Goal: Task Accomplishment & Management: Complete application form

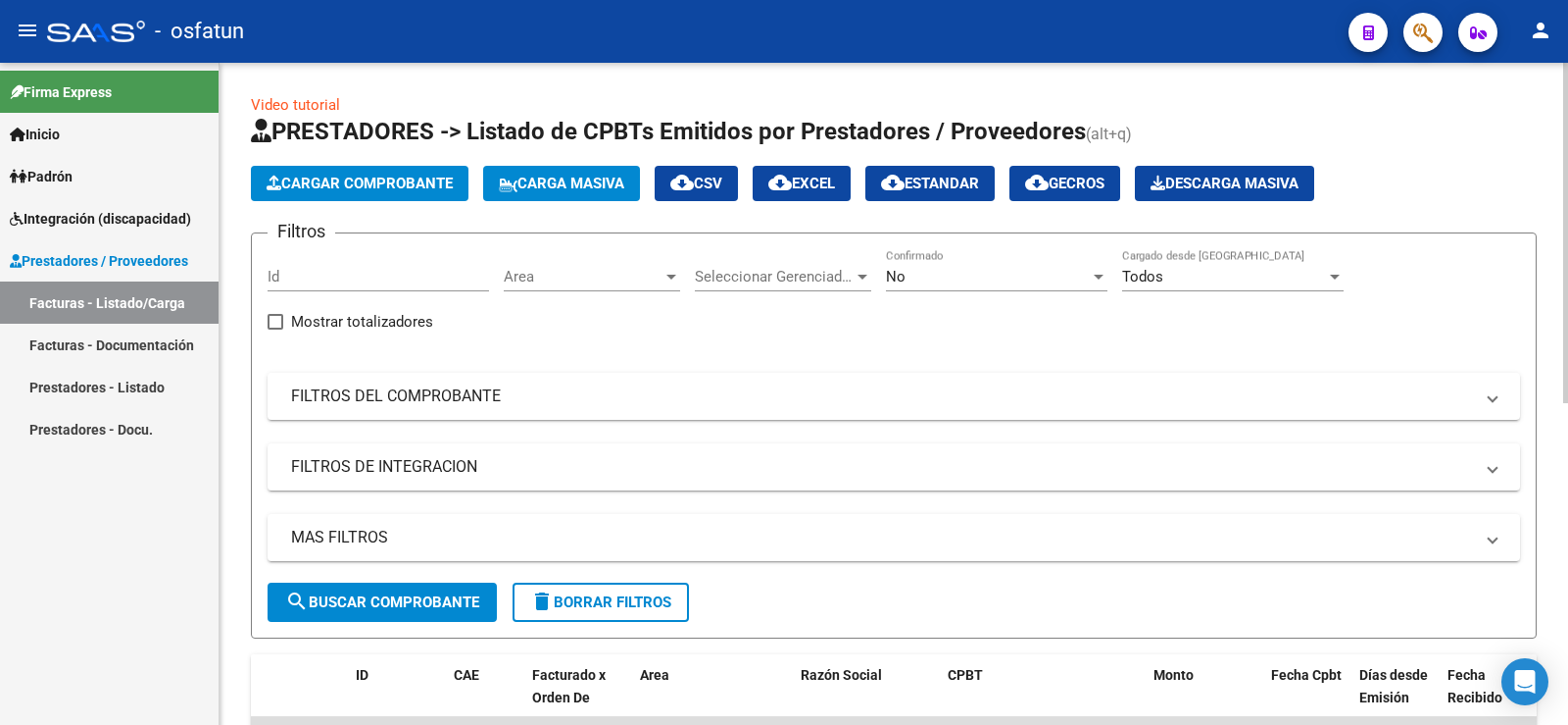
click at [544, 176] on span "Carga Masiva" at bounding box center [561, 183] width 126 height 18
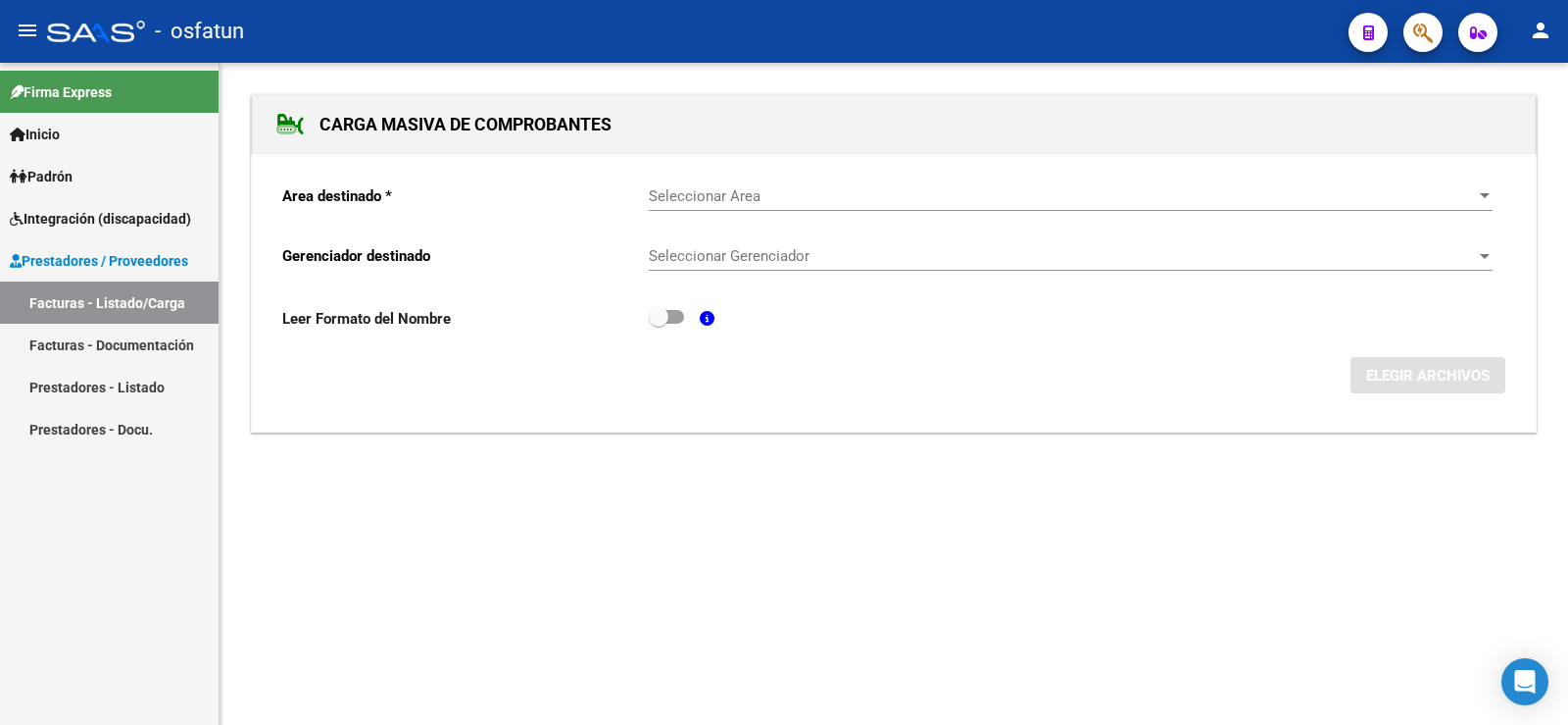
click at [755, 205] on div "Seleccionar Area Seleccionar Area" at bounding box center [1071, 189] width 843 height 42
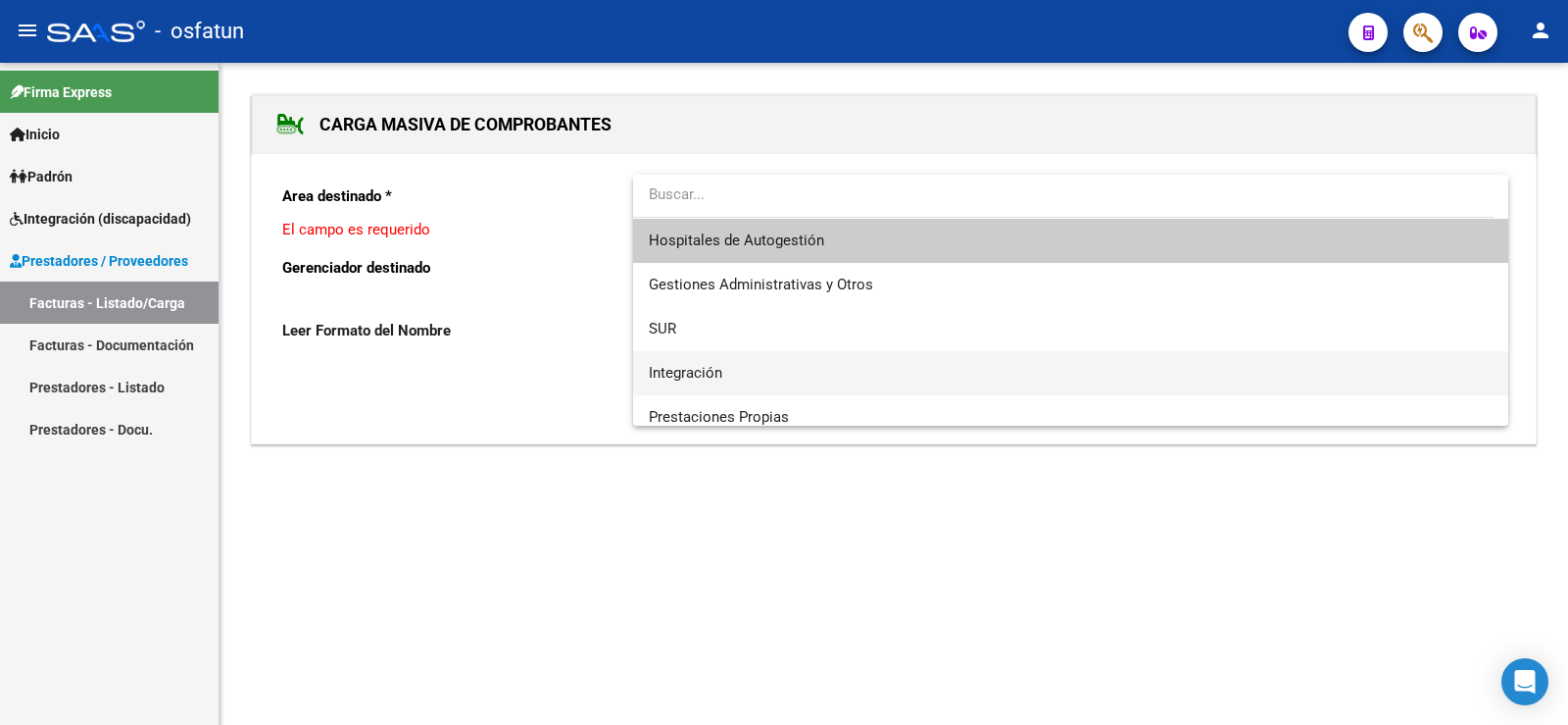
click at [765, 369] on span "Integración" at bounding box center [1071, 373] width 843 height 44
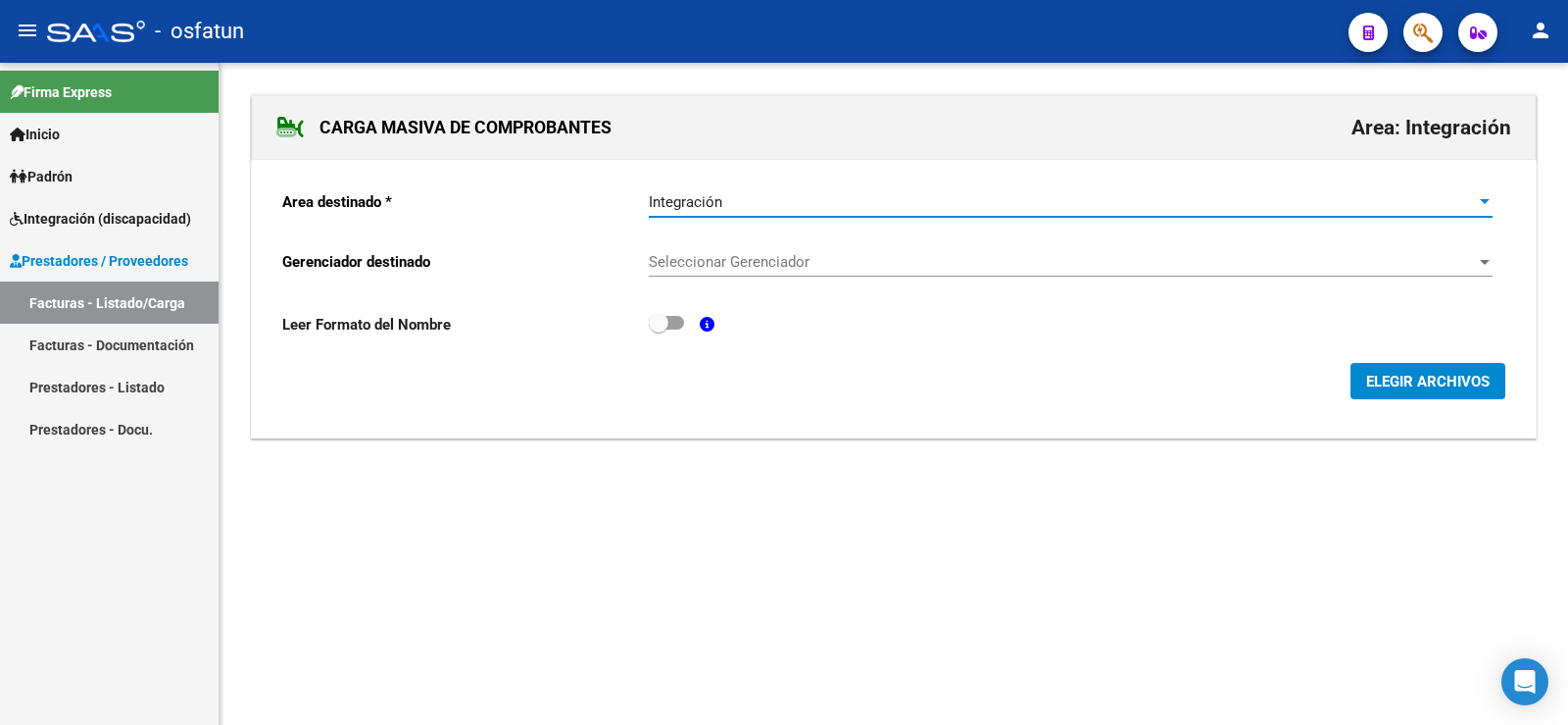
click at [795, 263] on span "Seleccionar Gerenciador" at bounding box center [1062, 262] width 826 height 18
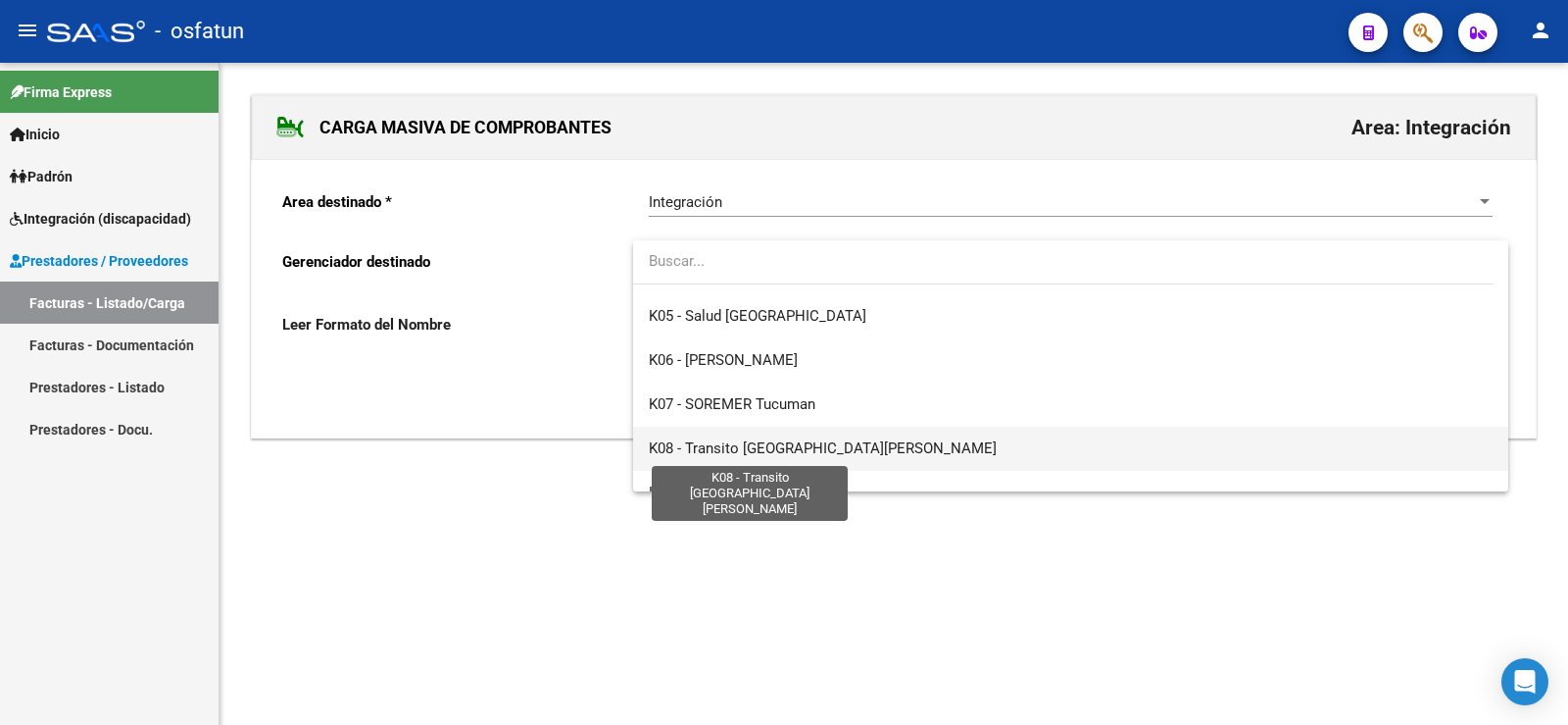
scroll to position [1029, 0]
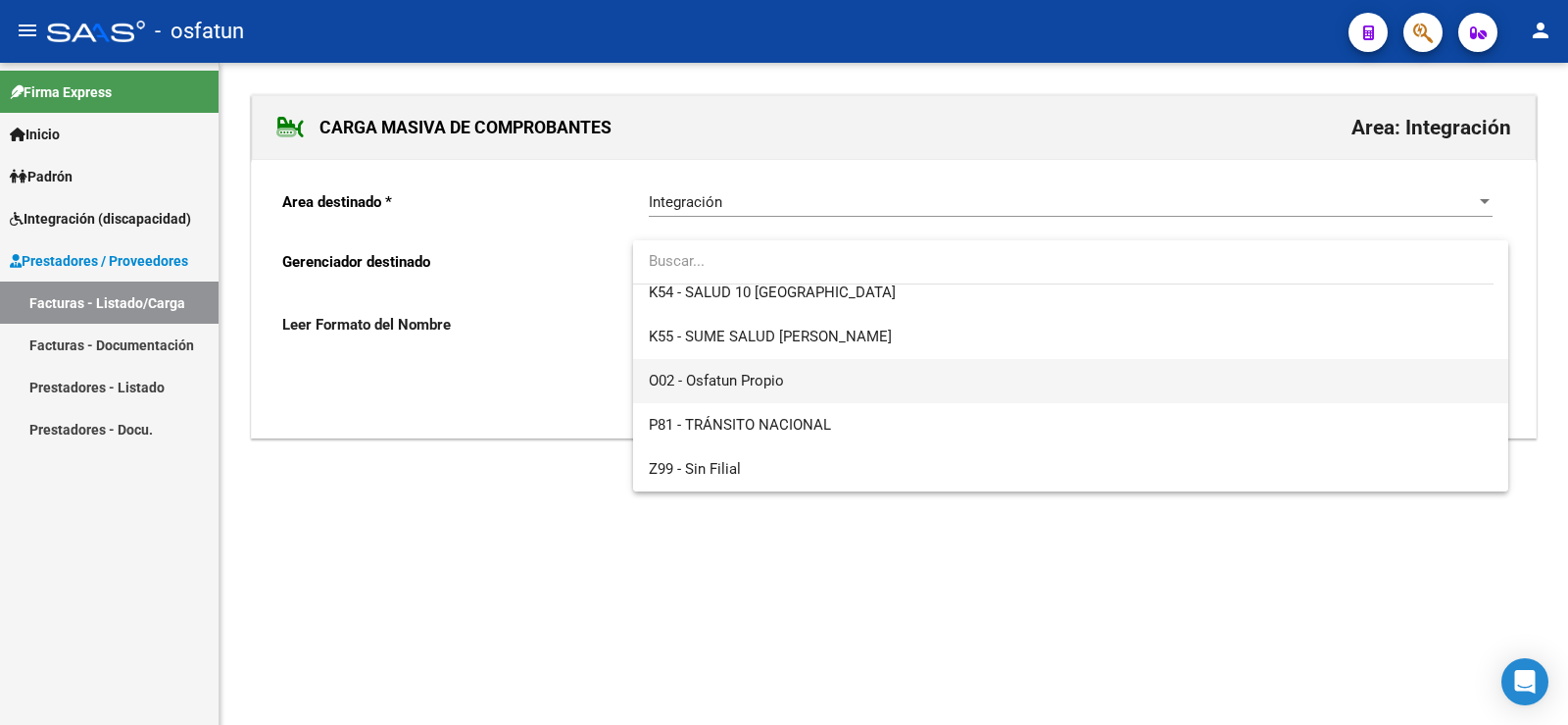
click at [755, 387] on span "O02 - Osfatun Propio" at bounding box center [717, 381] width 136 height 18
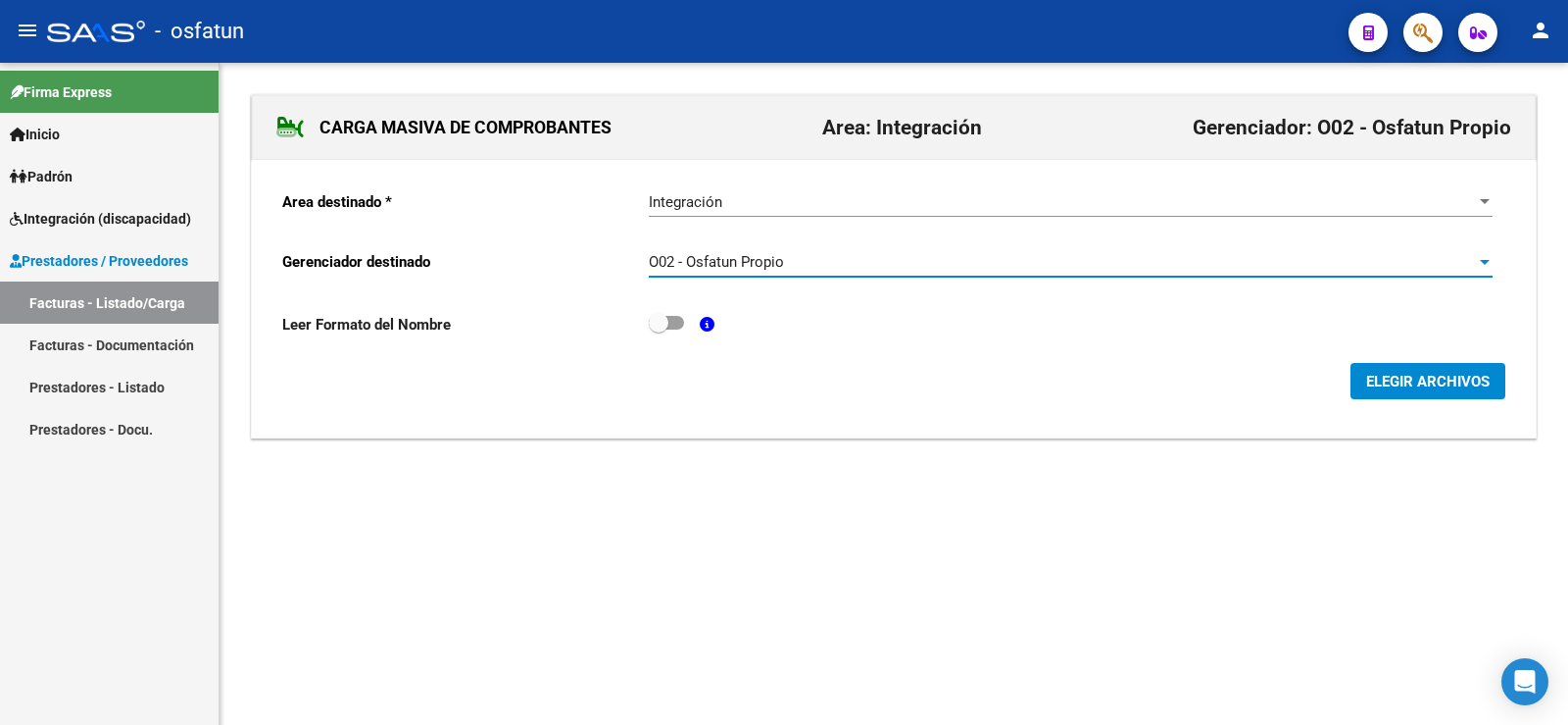
click at [1436, 382] on span "ELEGIR ARCHIVOS" at bounding box center [1428, 382] width 124 height 18
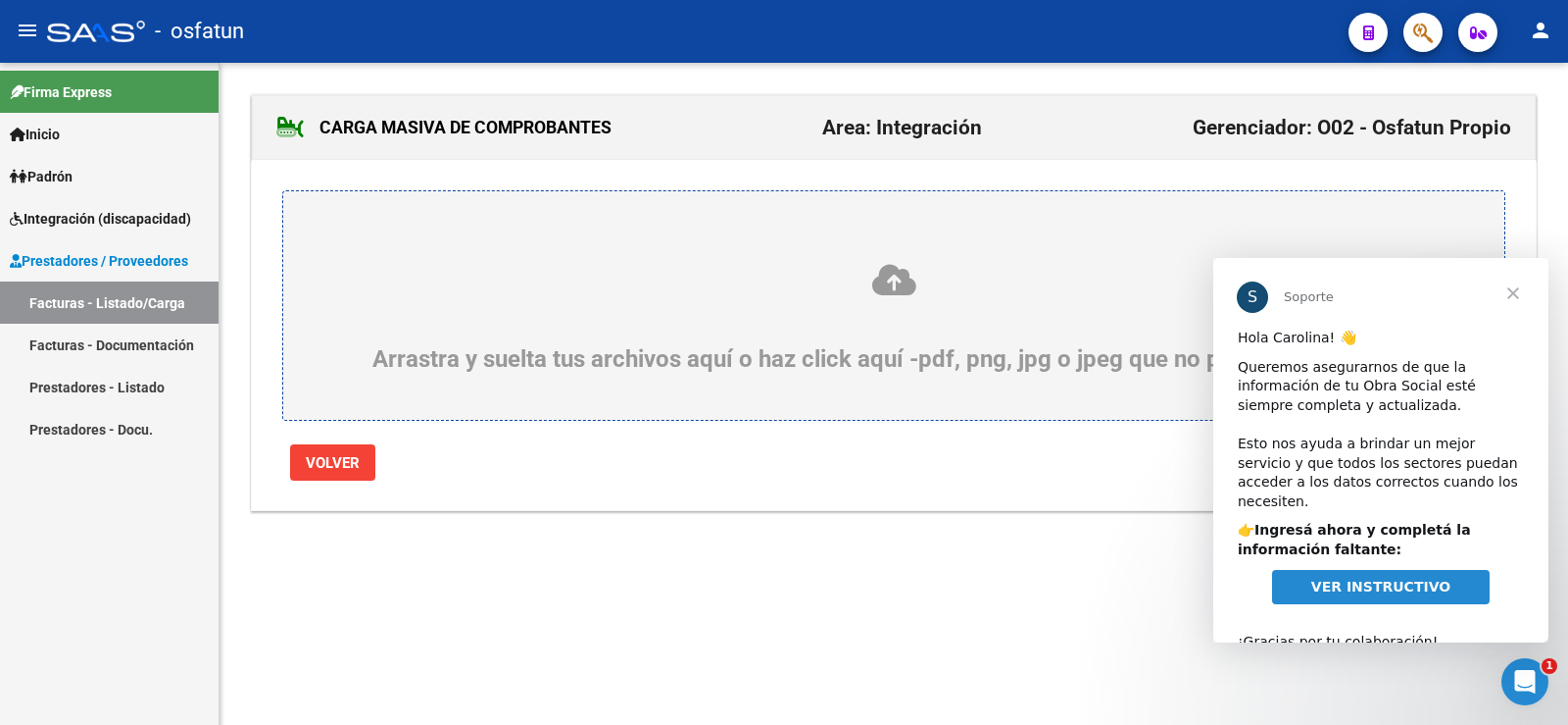
scroll to position [0, 0]
click at [871, 279] on icon at bounding box center [894, 279] width 1127 height 36
click at [0, 0] on input "Arrastra y suelta tus archivos aquí o haz click aquí -pdf, png, jpg o jpeg que …" at bounding box center [0, 0] width 0 height 0
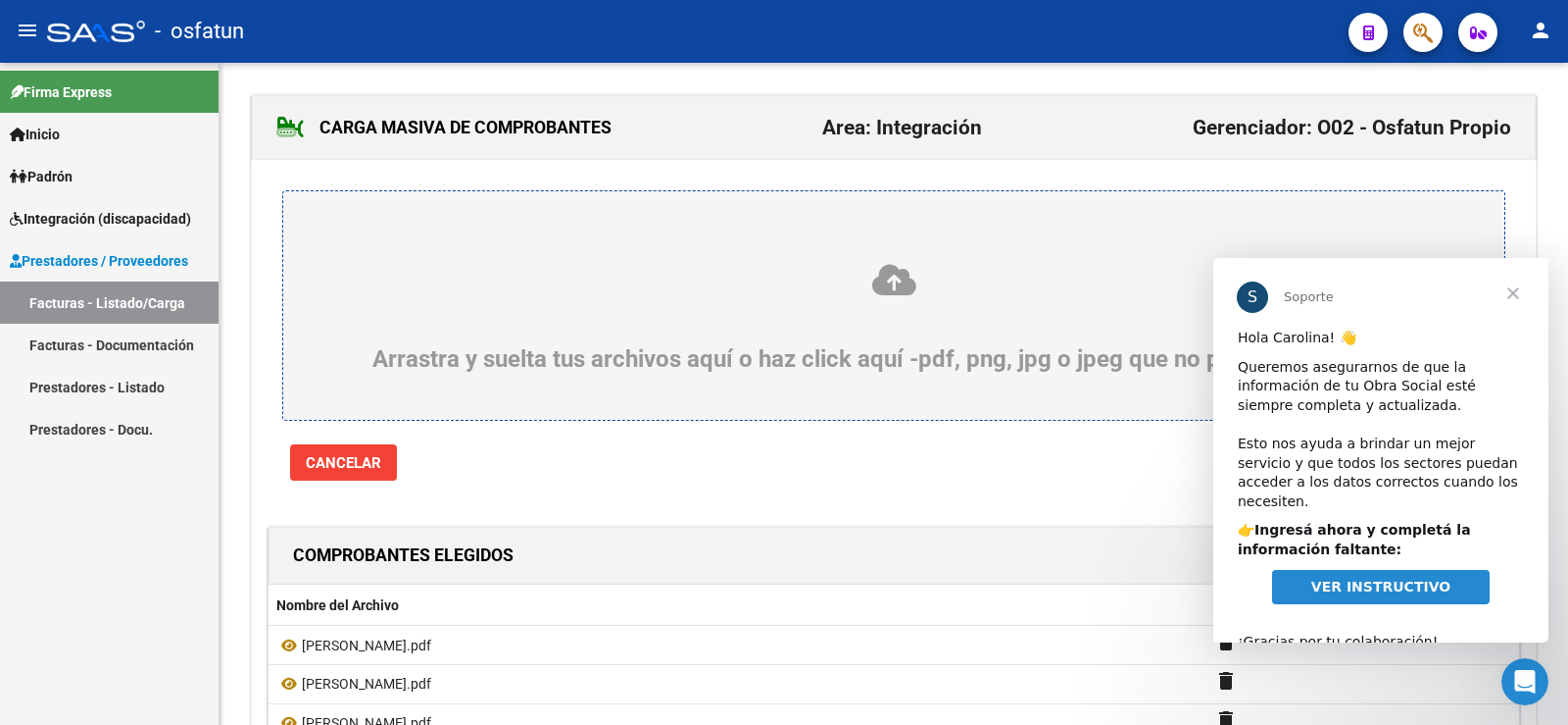
click at [1510, 283] on span "Cerrar" at bounding box center [1513, 293] width 71 height 71
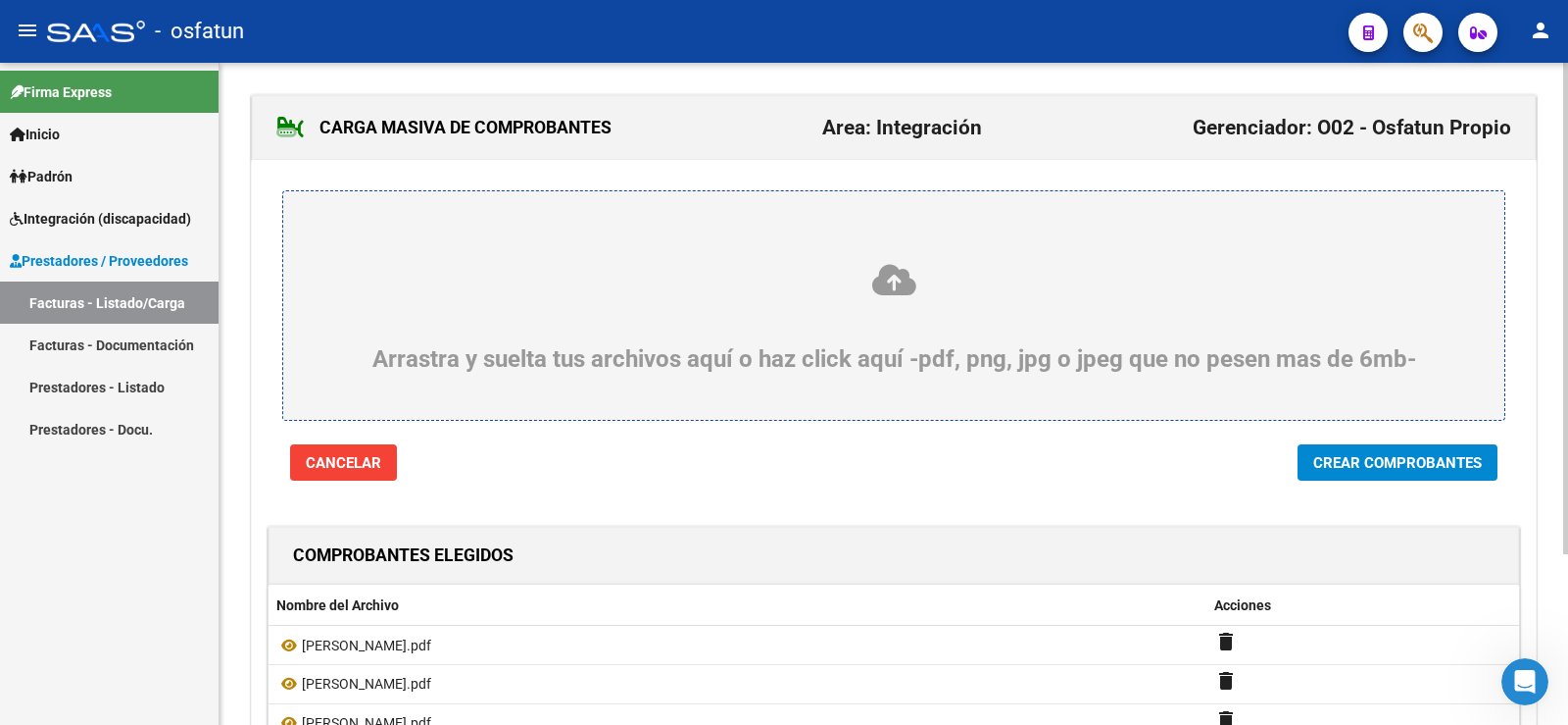
click at [1377, 461] on span "Crear Comprobantes" at bounding box center [1397, 463] width 168 height 18
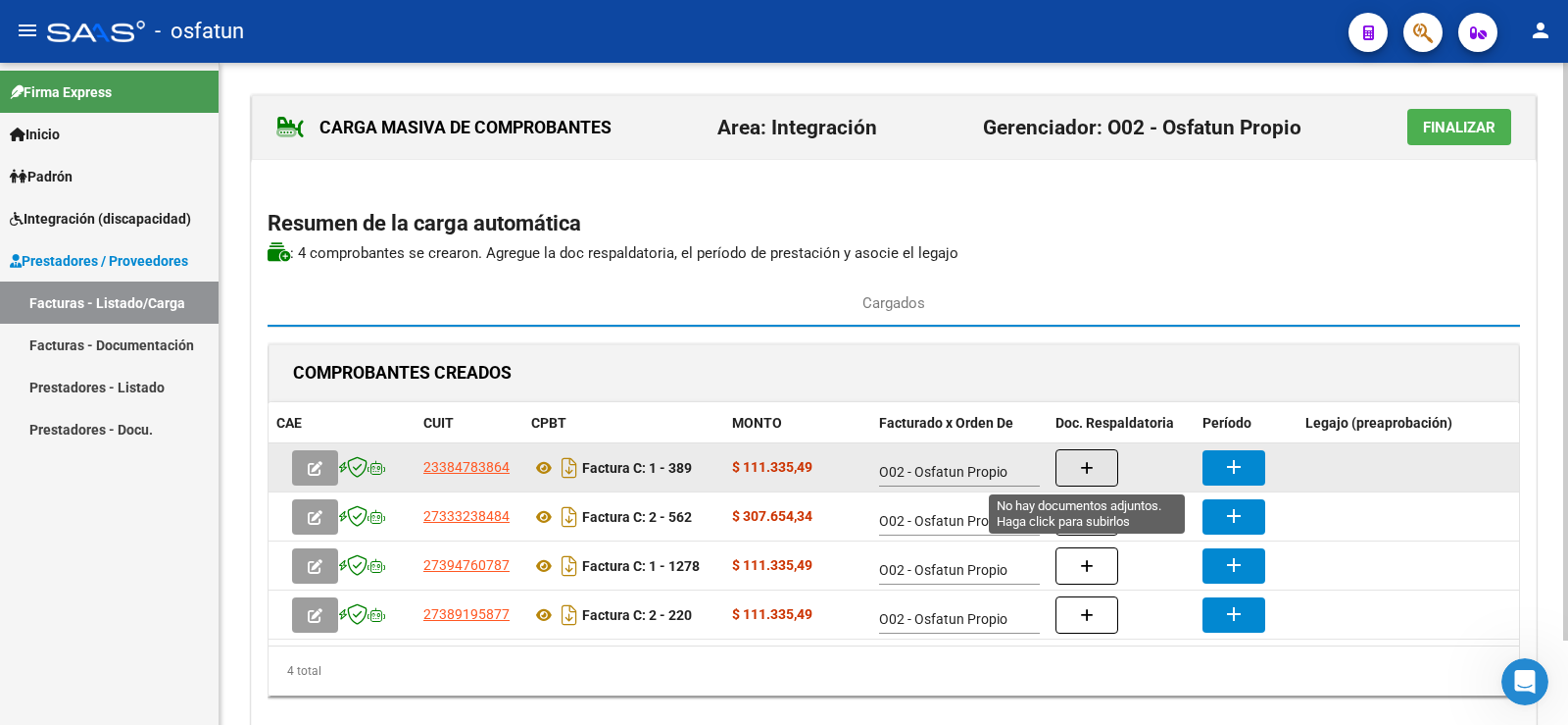
click at [1072, 469] on button "button" at bounding box center [1087, 468] width 63 height 37
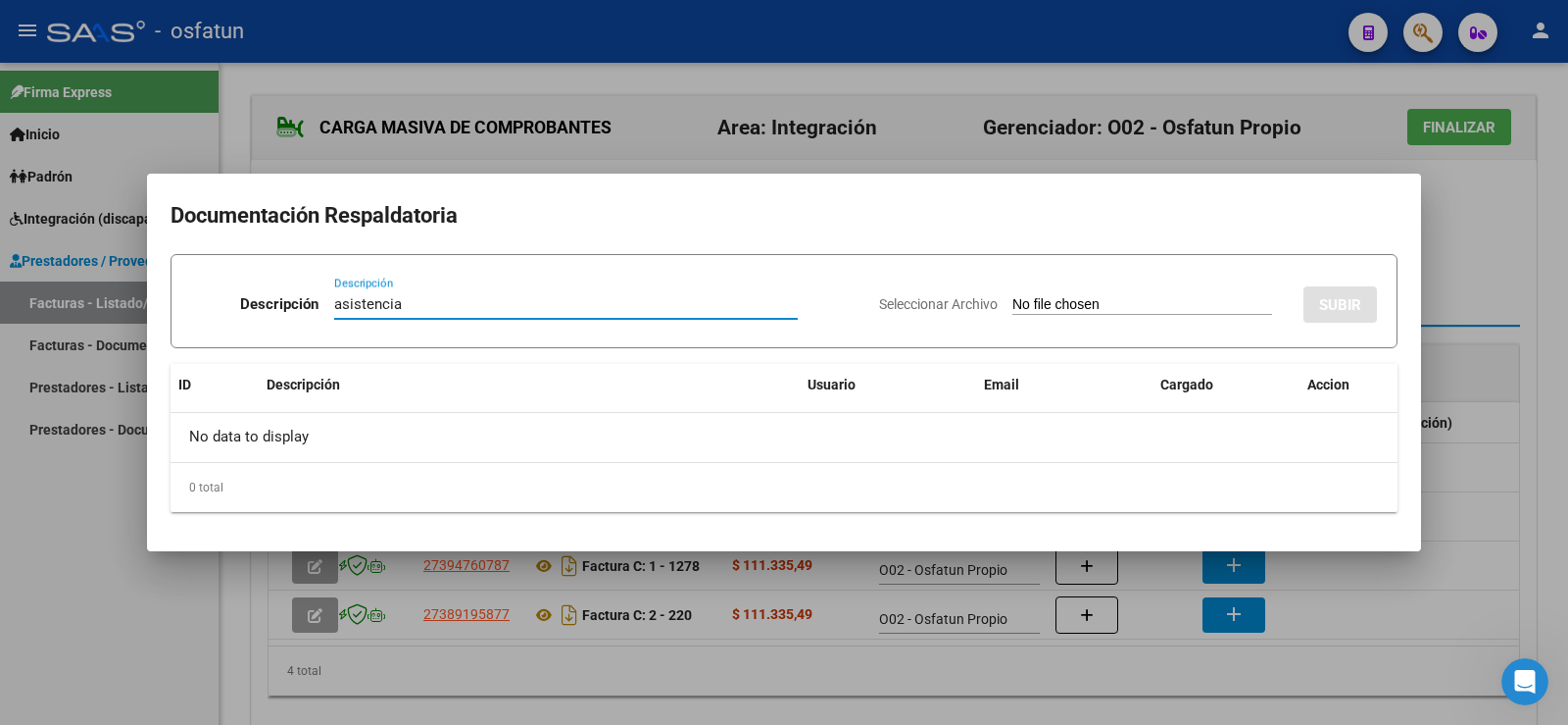
type input "asistencia"
click at [1013, 308] on input "Seleccionar Archivo" at bounding box center [1142, 305] width 260 height 19
type input "C:\fakepath\8.2 PSICOM [DATE] - AUTORIZACIÓN Y ASISTENCIA - [PERSON_NAME].pdf"
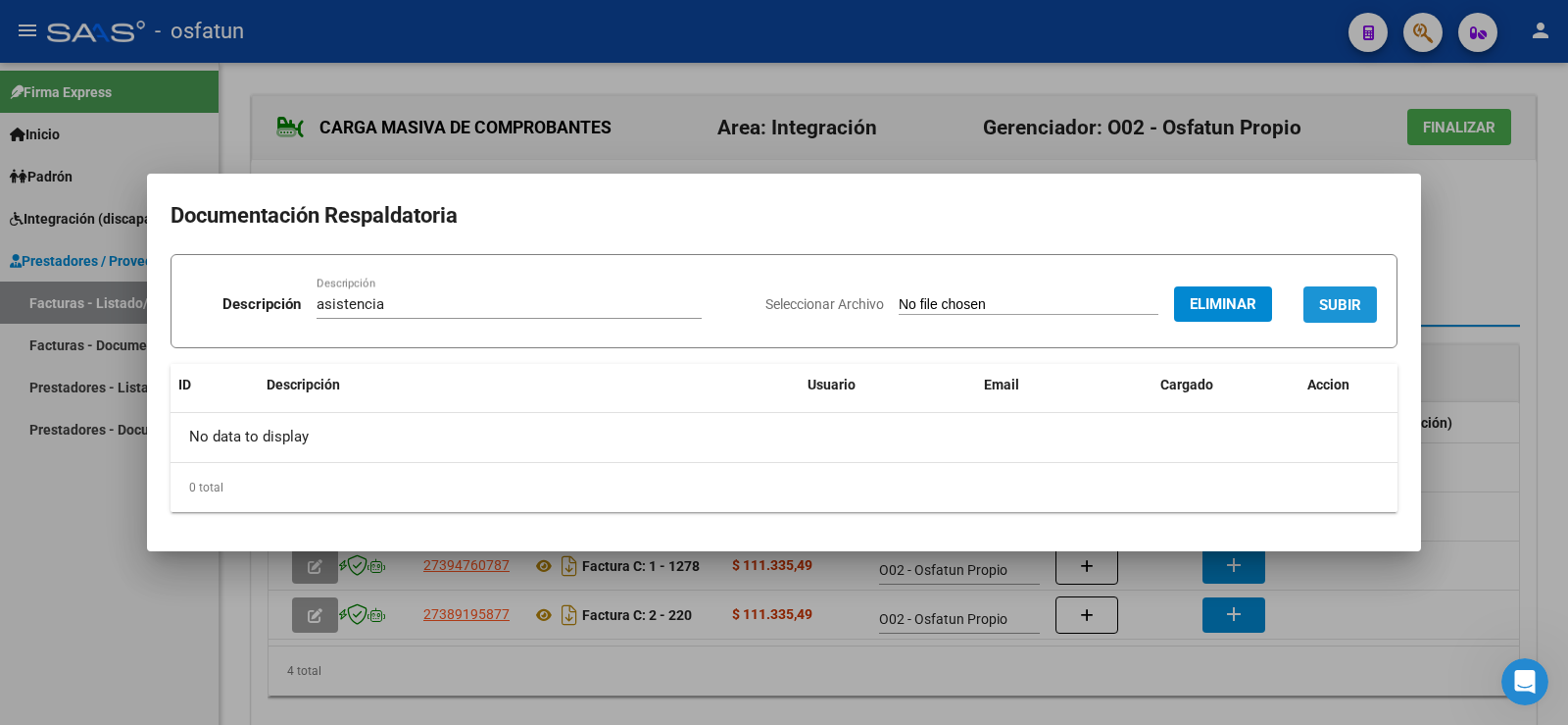
click at [1359, 307] on span "SUBIR" at bounding box center [1340, 305] width 42 height 18
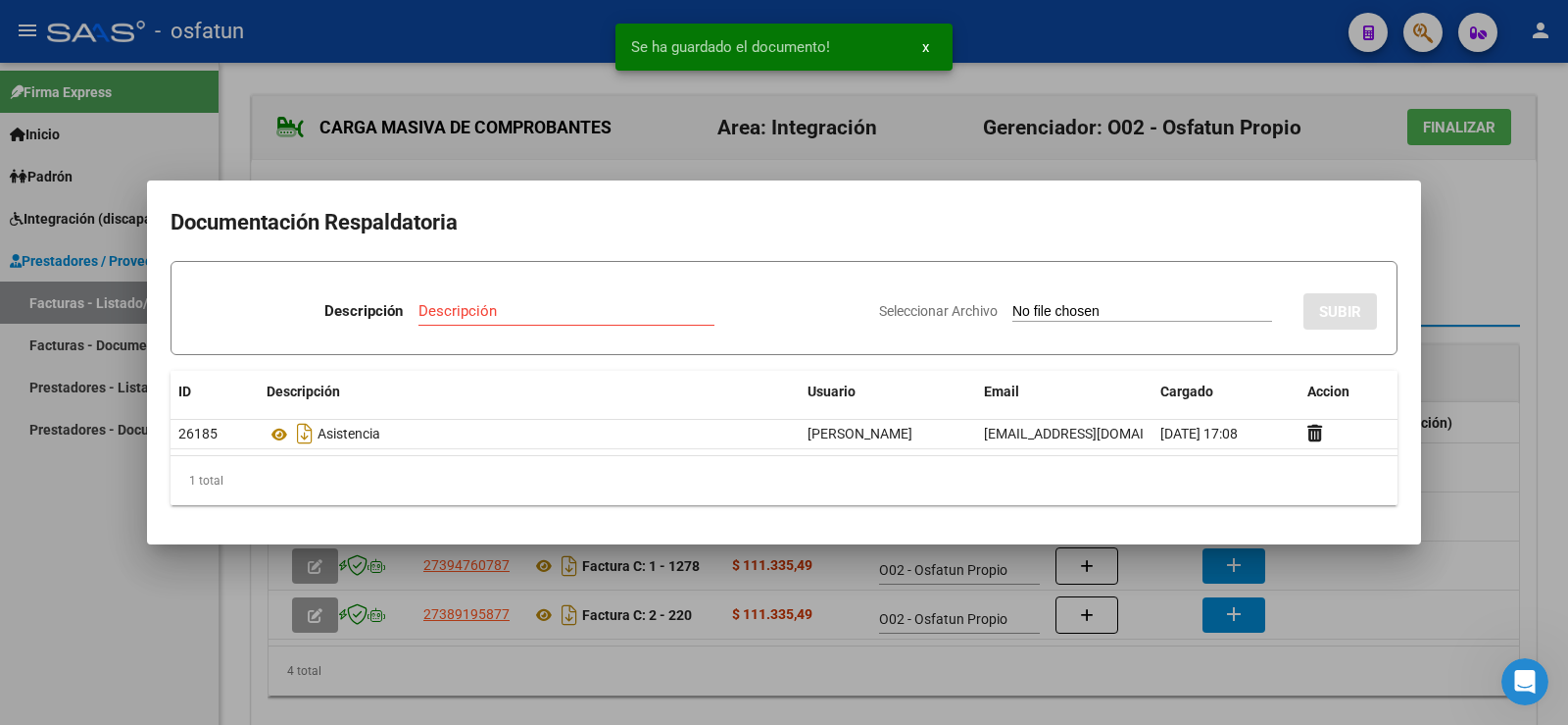
click at [1457, 245] on div at bounding box center [784, 362] width 1568 height 725
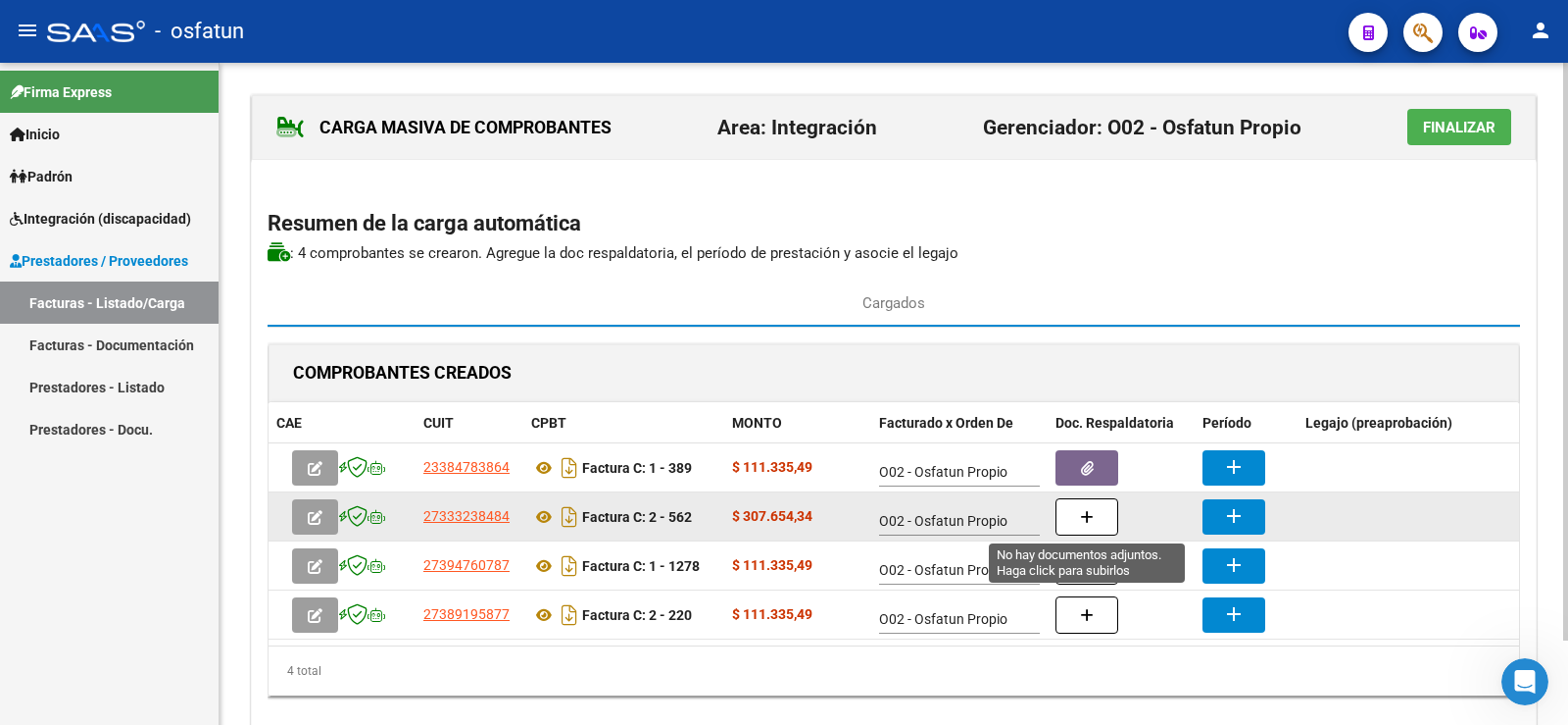
click at [1086, 528] on button "button" at bounding box center [1087, 516] width 63 height 37
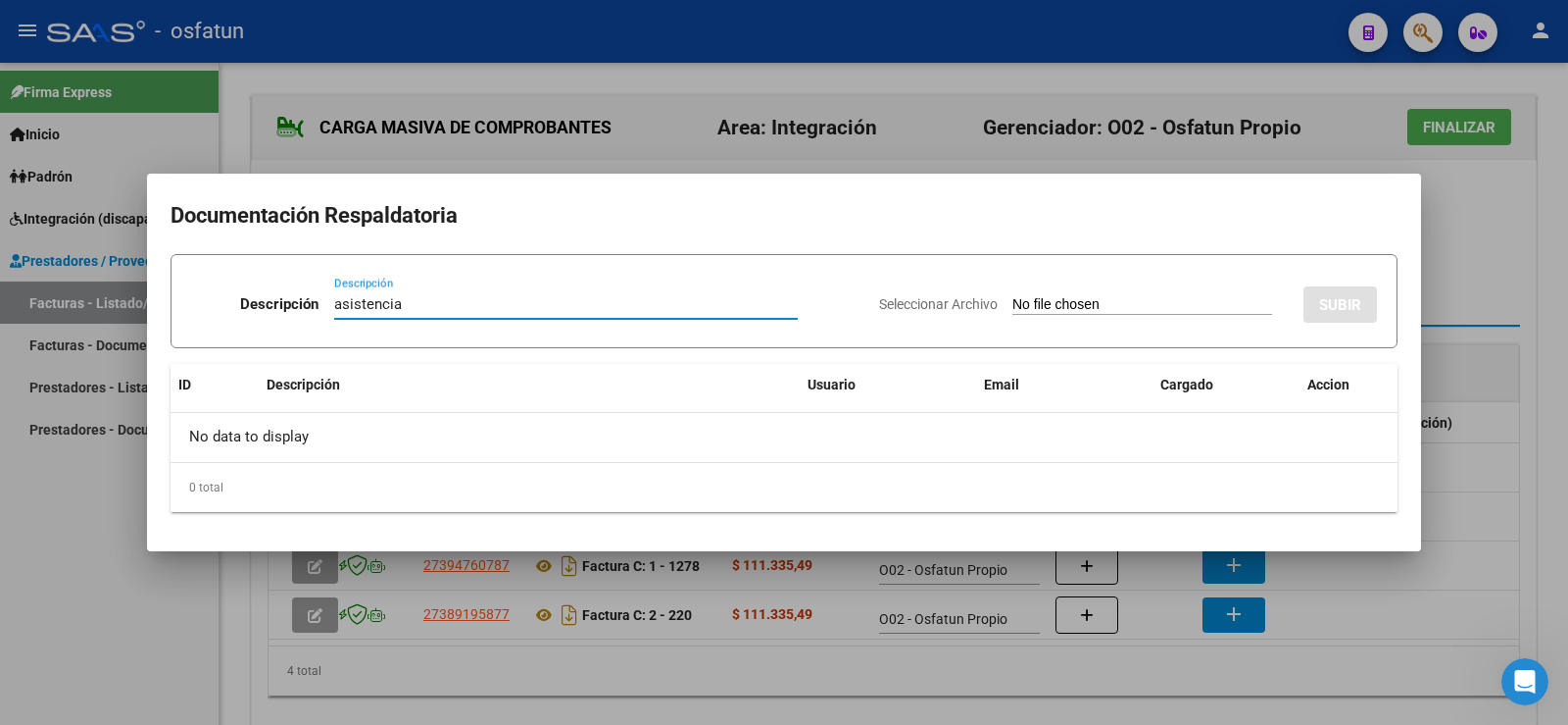
type input "asistencia"
click at [1013, 299] on input "Seleccionar Archivo" at bounding box center [1142, 305] width 260 height 19
type input "C:\fakepath\8.4 DAI [DATE] - AUTORIZACIÓN Y ASISTENCIA - [PERSON_NAME].pdf"
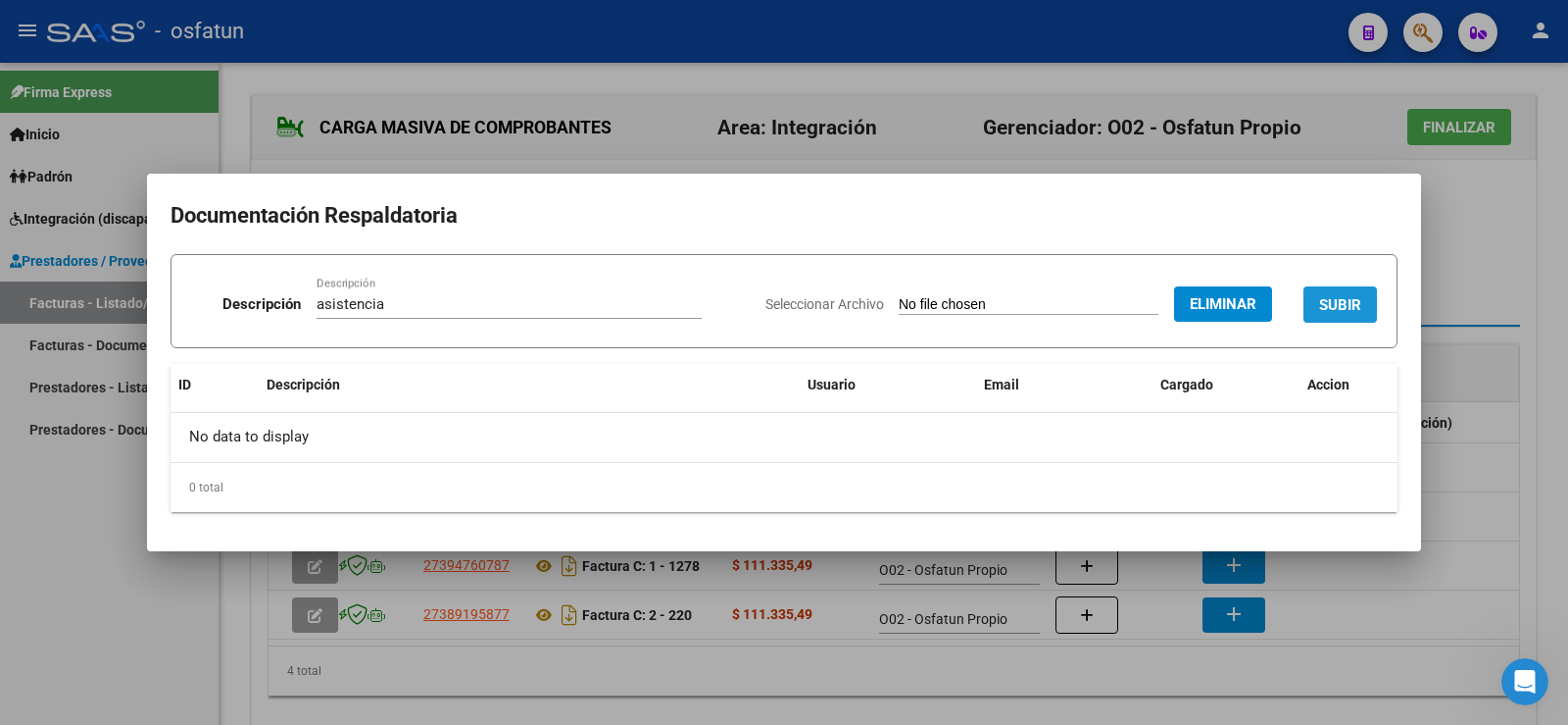
click at [1342, 290] on button "SUBIR" at bounding box center [1340, 304] width 74 height 36
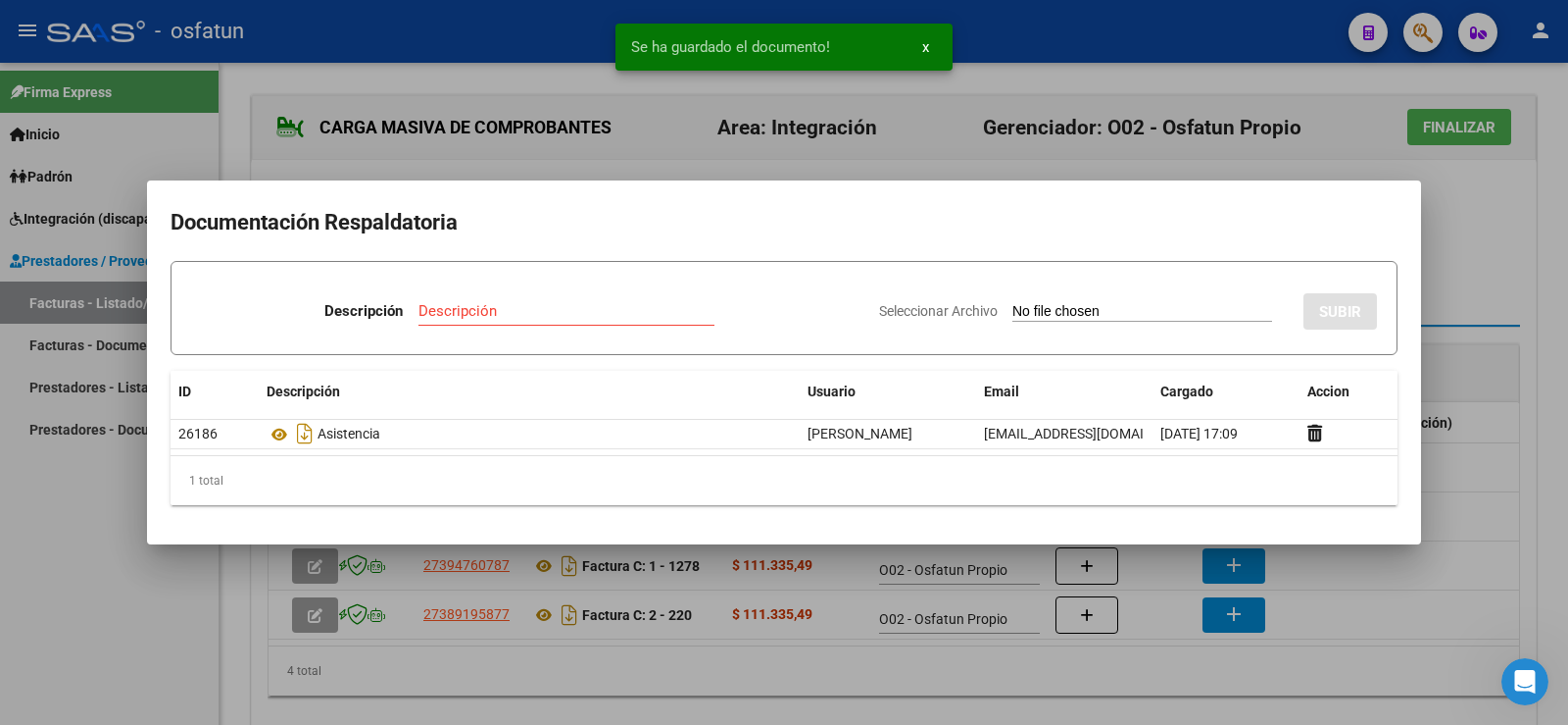
click at [1467, 272] on div at bounding box center [784, 362] width 1568 height 725
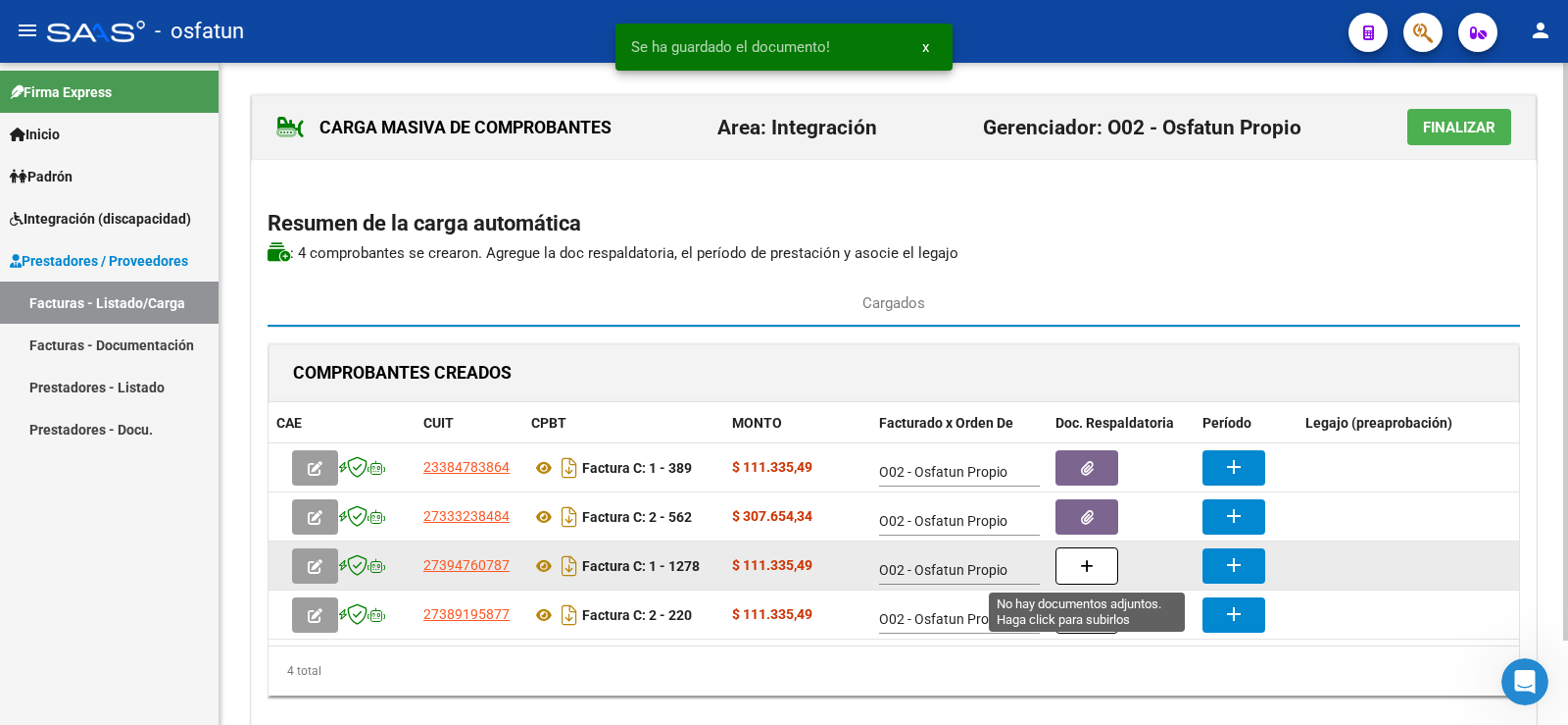
click at [1097, 556] on button "button" at bounding box center [1087, 566] width 63 height 37
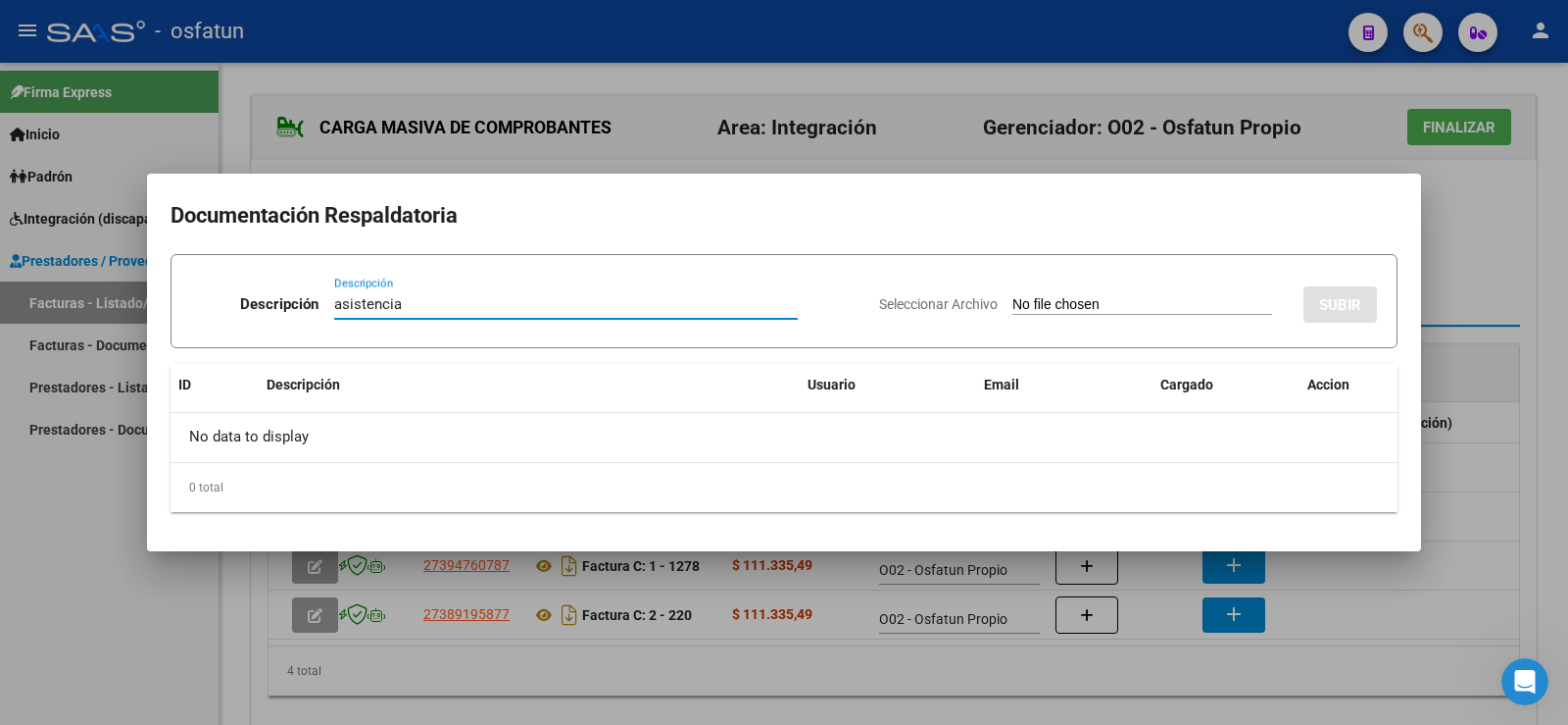
type input "asistencia"
click at [1013, 302] on input "Seleccionar Archivo" at bounding box center [1142, 305] width 260 height 19
type input "C:\fakepath\8.1 FONO [DATE] - AUTORIZACIÓN Y ASISTENCIA - [PERSON_NAME].pdf"
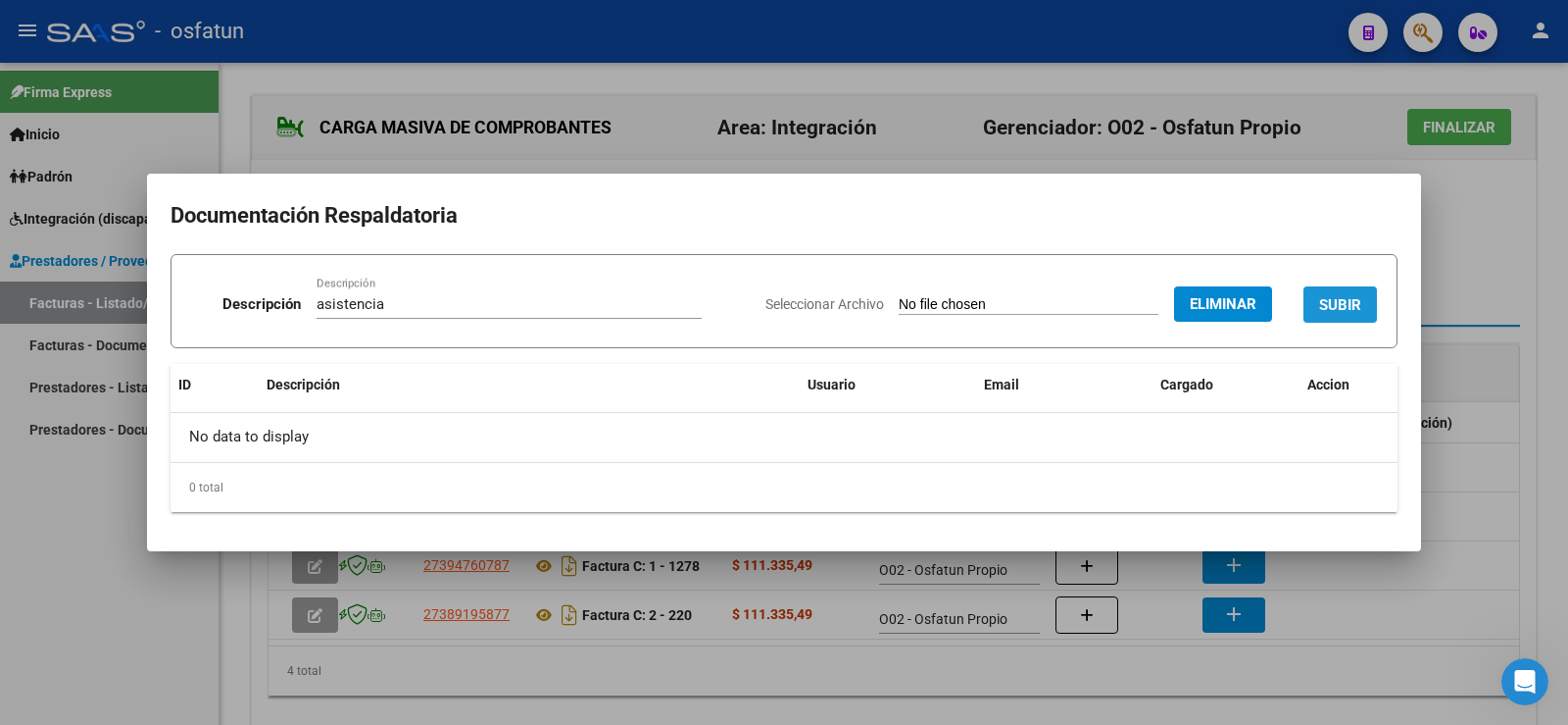
click at [1324, 300] on span "SUBIR" at bounding box center [1340, 305] width 42 height 18
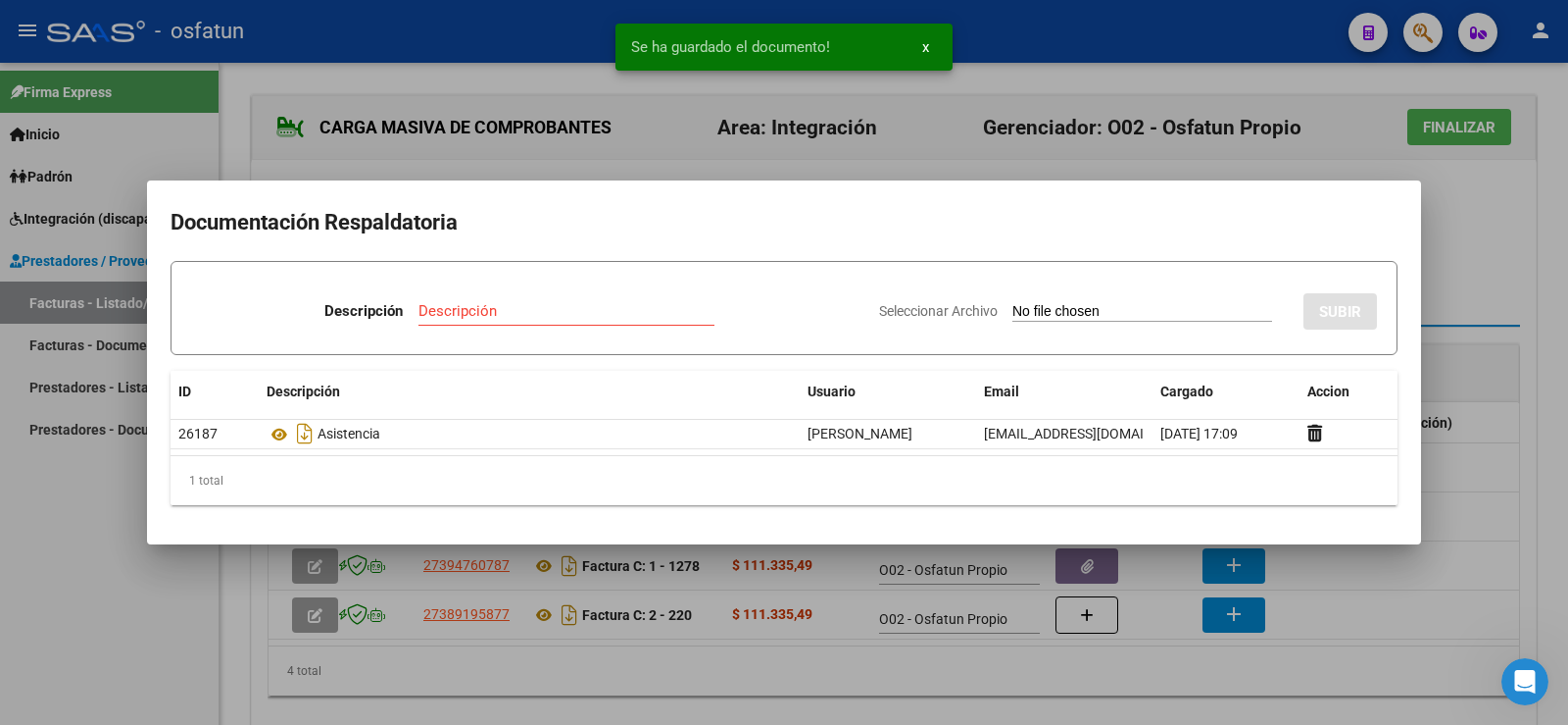
click at [1480, 277] on div at bounding box center [784, 362] width 1568 height 725
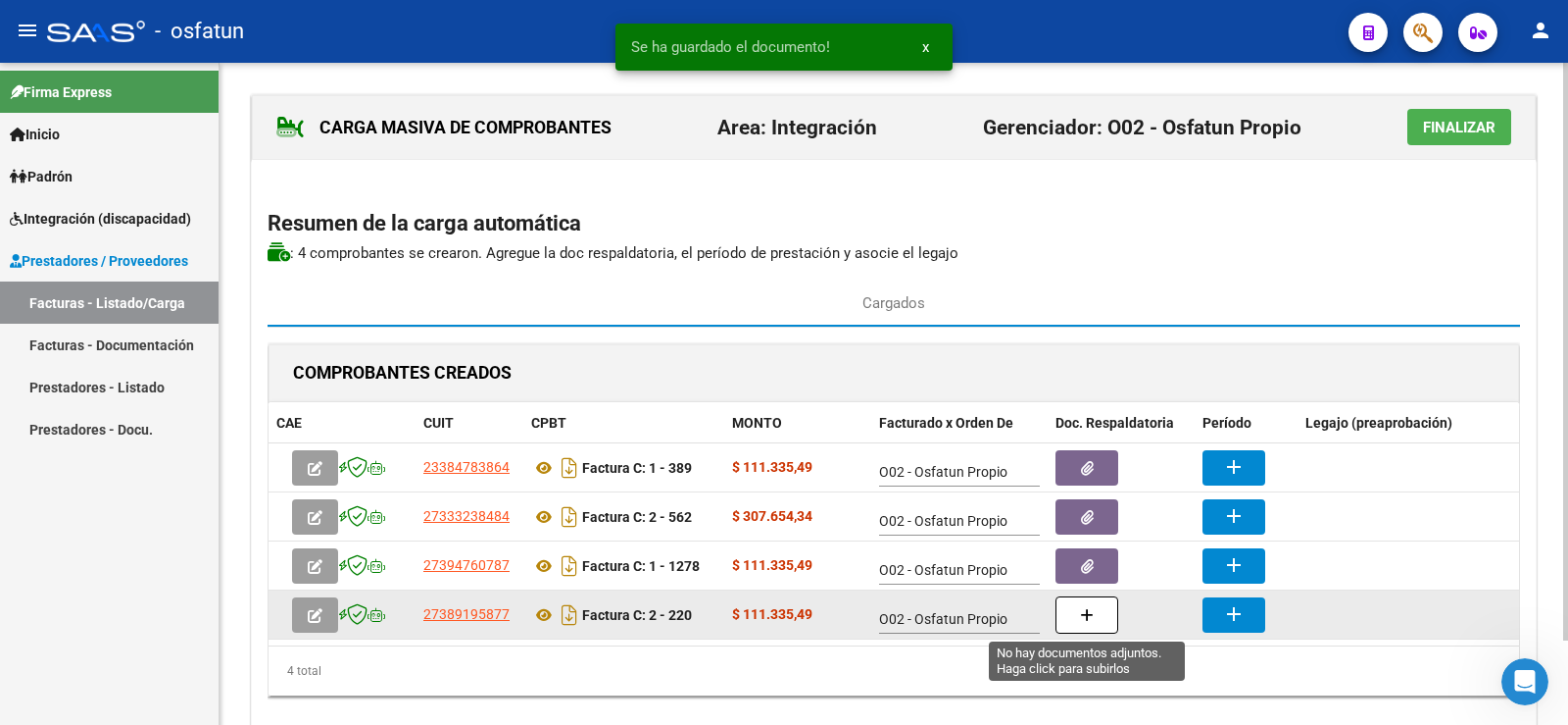
click at [1104, 609] on button "button" at bounding box center [1087, 615] width 63 height 37
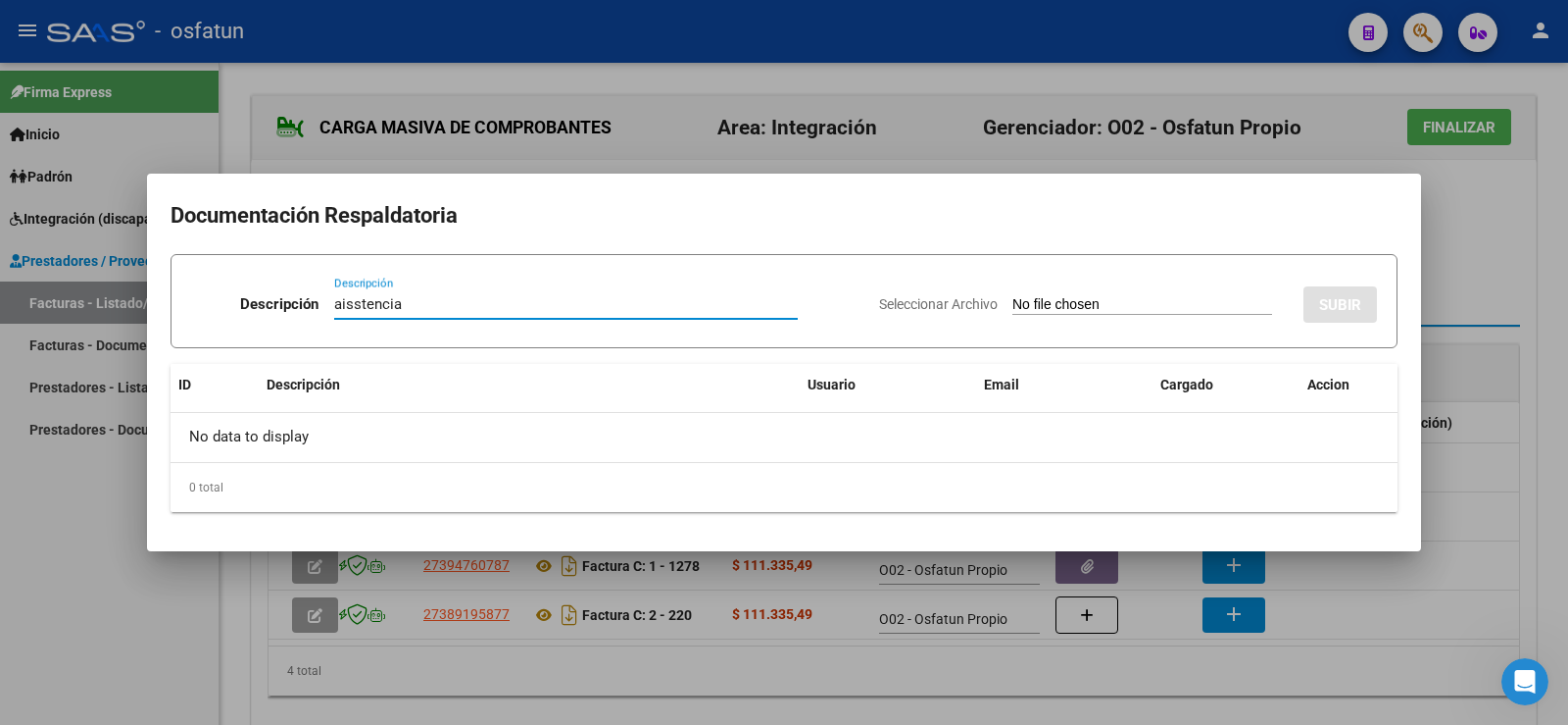
click at [350, 303] on input "aisstencia" at bounding box center [566, 304] width 464 height 18
type input "asistencia"
click at [1013, 305] on input "Seleccionar Archivo" at bounding box center [1142, 305] width 260 height 19
type input "C:\fakepath\8.3 PSP [DATE] - AUTORIZACIÓN Y ASISTENCIA - [PERSON_NAME].pdf"
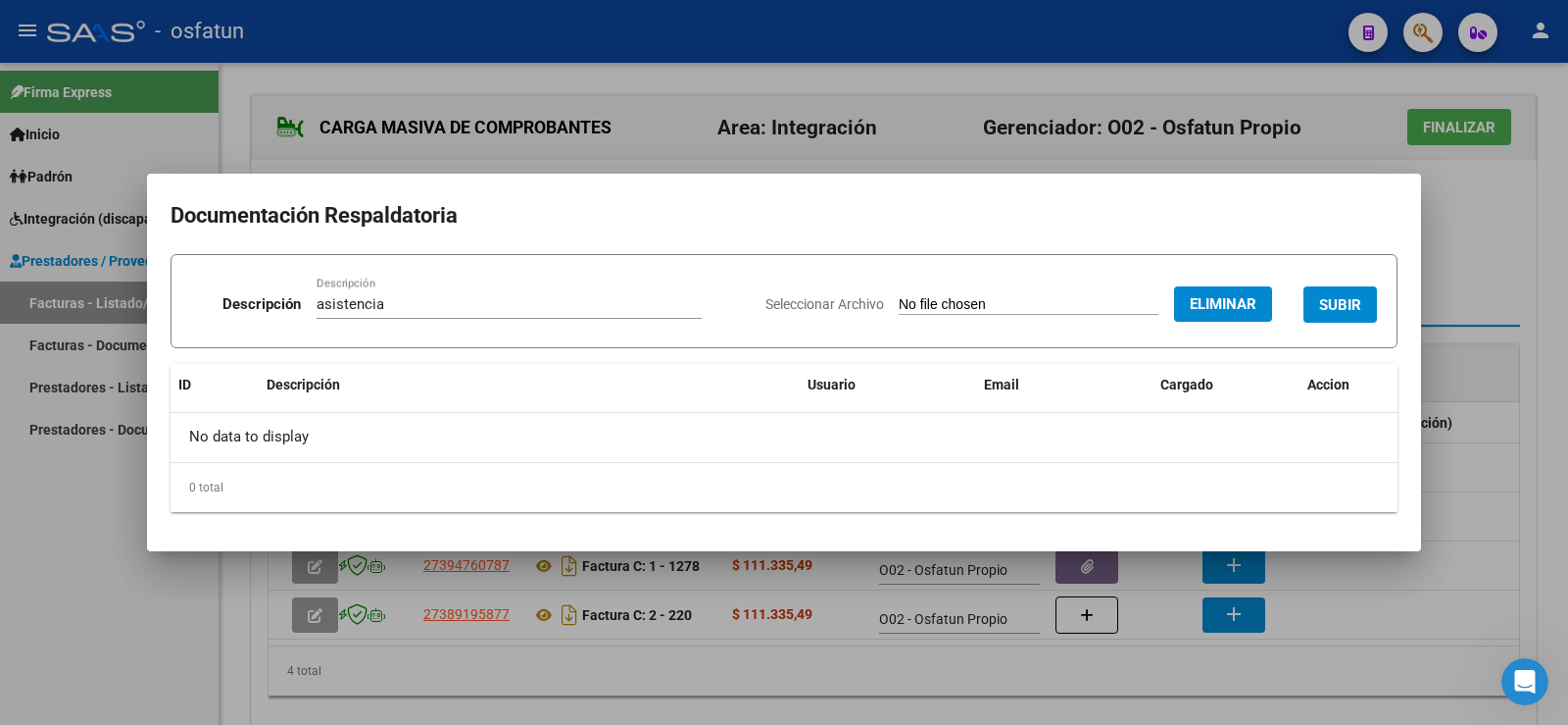
click at [1336, 303] on span "SUBIR" at bounding box center [1340, 305] width 42 height 18
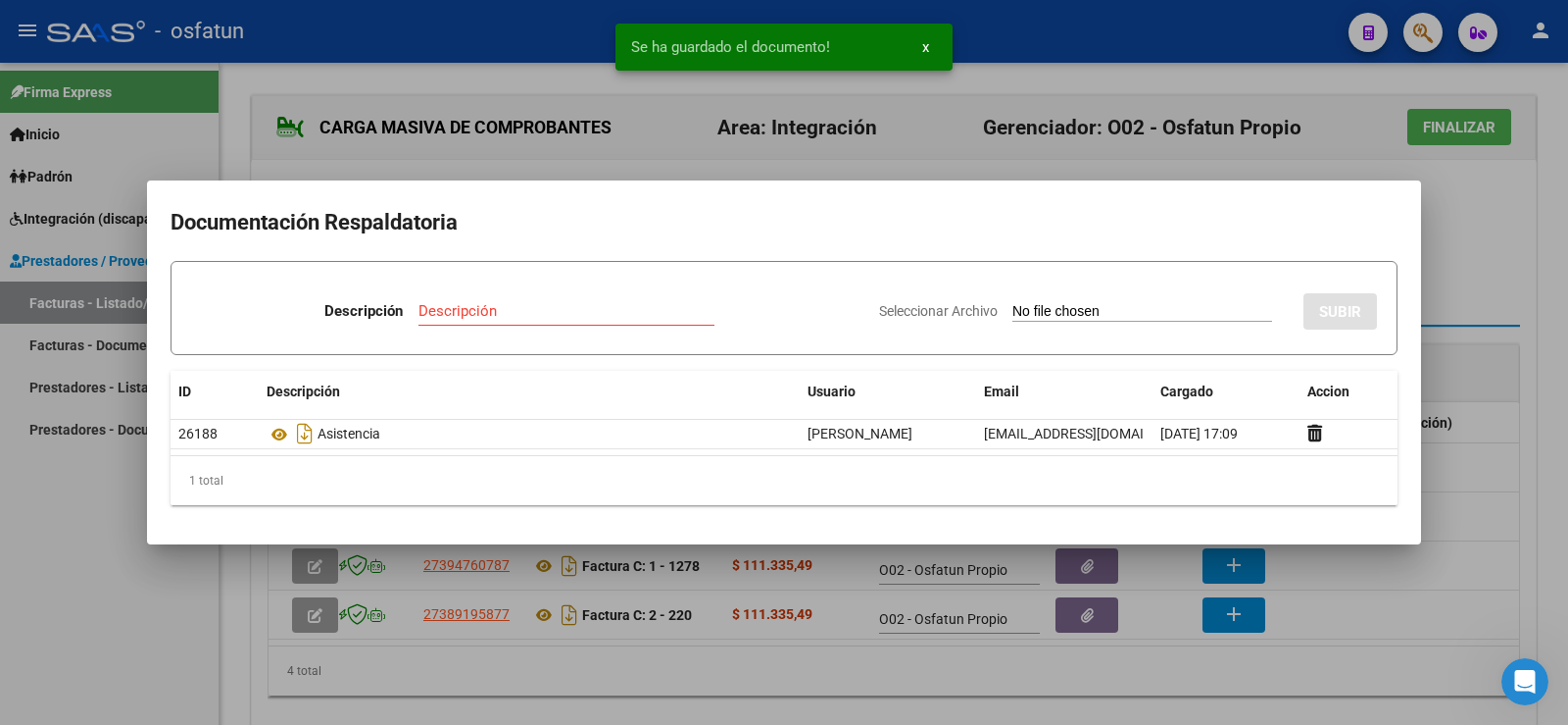
click at [1461, 270] on div at bounding box center [784, 362] width 1568 height 725
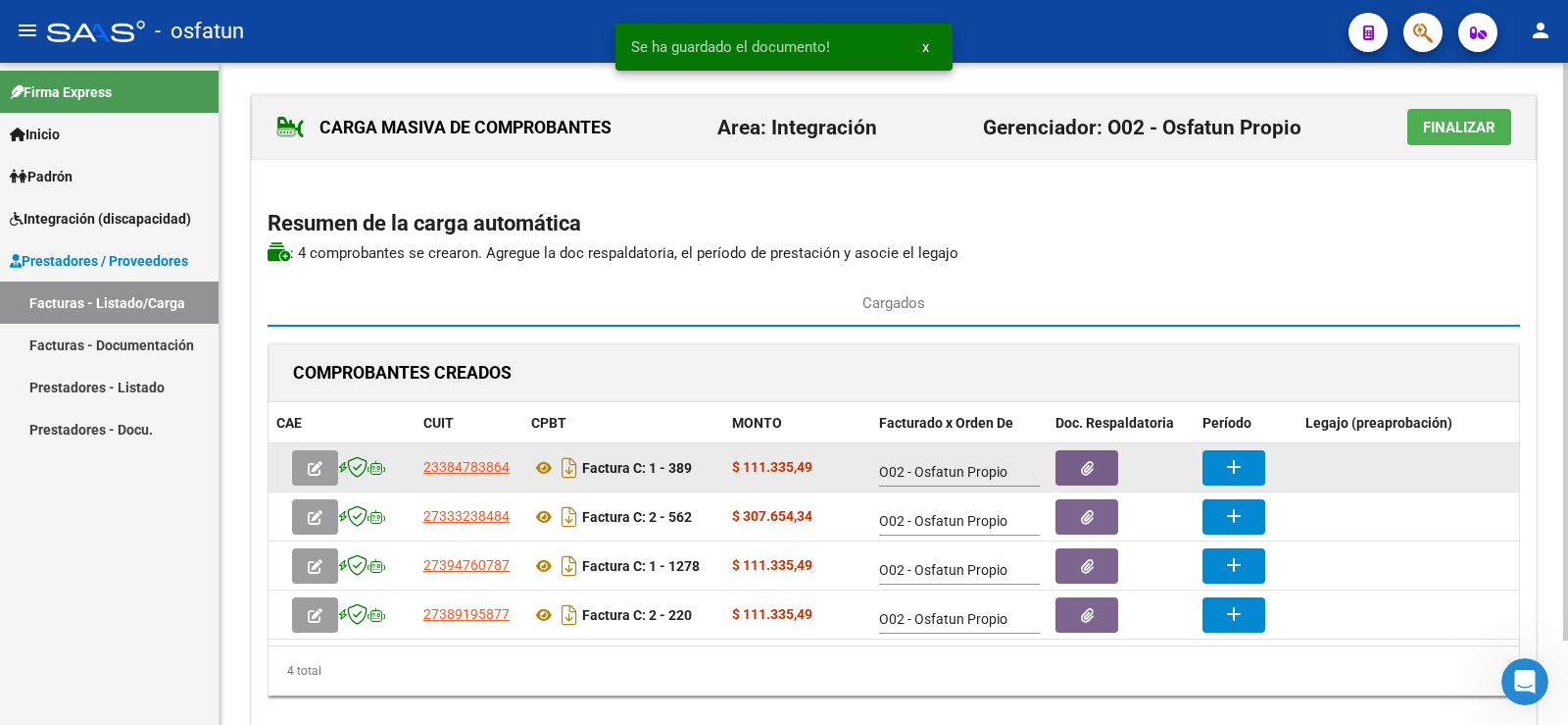
click at [1217, 463] on button "add" at bounding box center [1234, 468] width 63 height 35
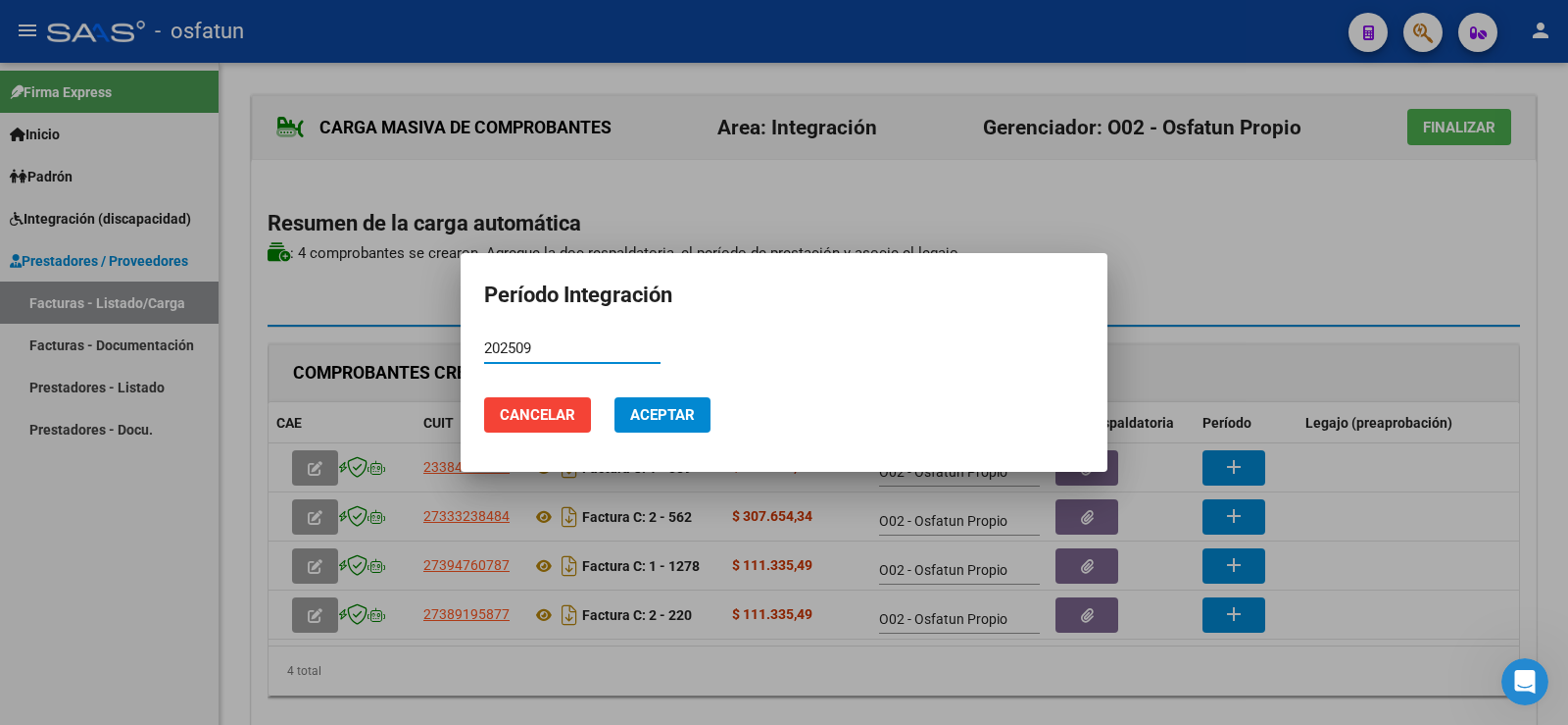
type input "202509"
click at [692, 409] on span "Aceptar" at bounding box center [663, 415] width 65 height 18
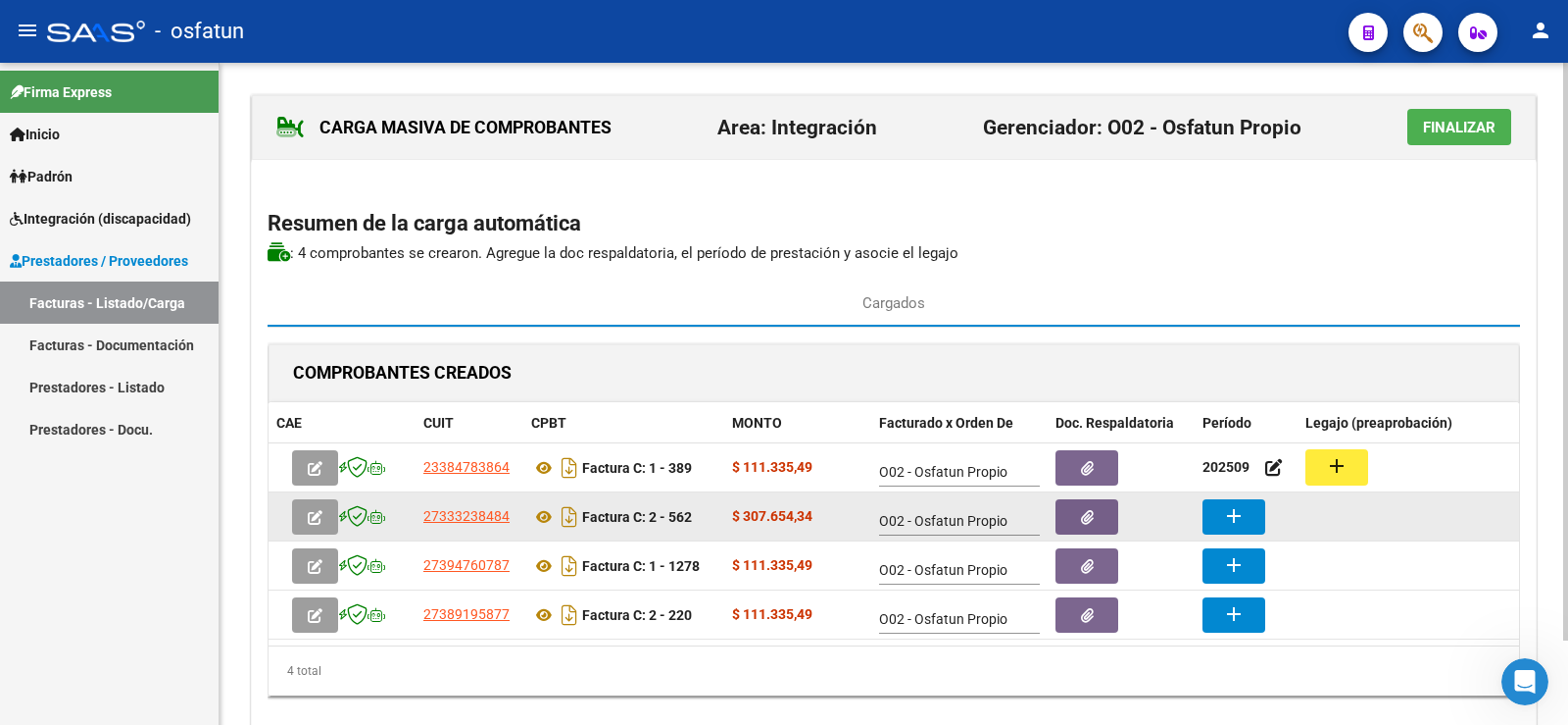
click at [1248, 516] on button "add" at bounding box center [1234, 516] width 63 height 35
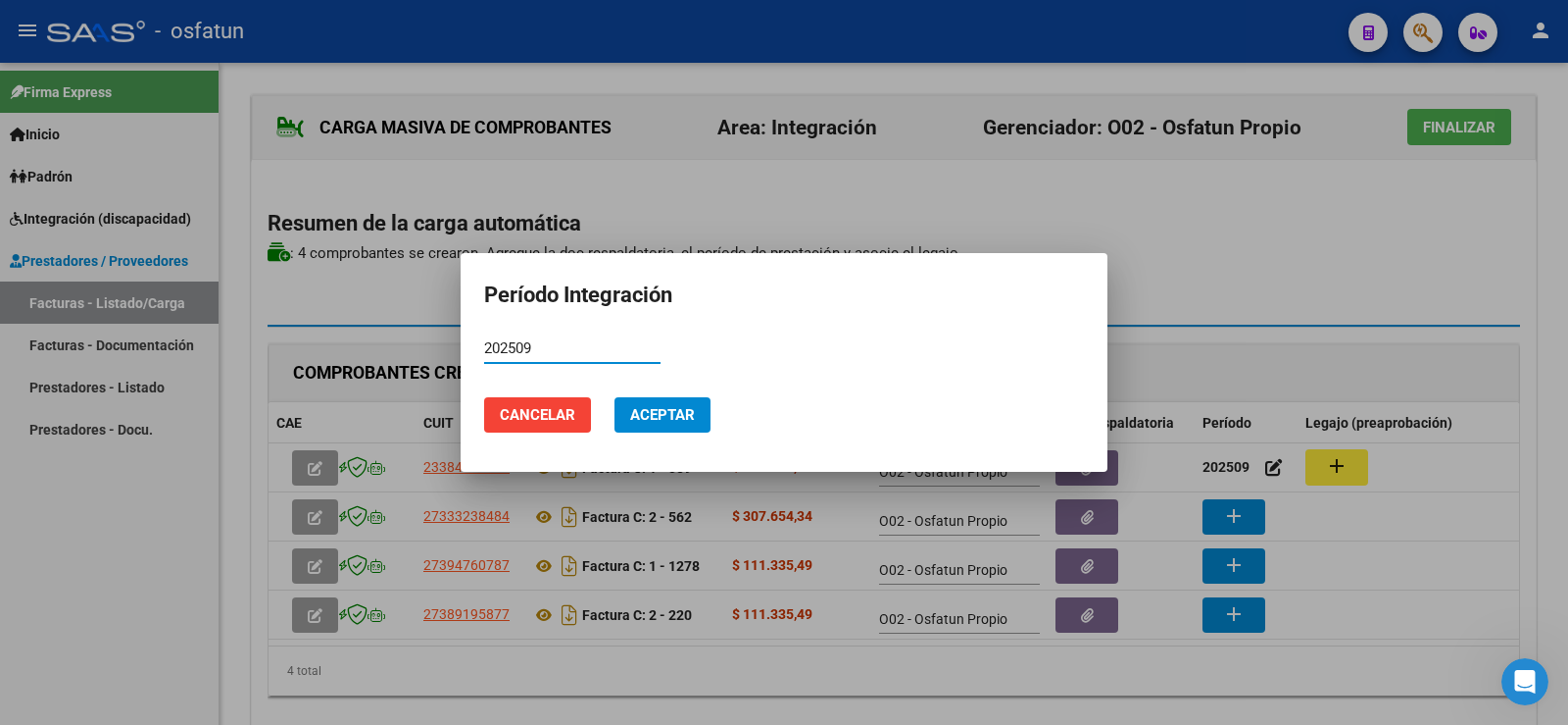
type input "202509"
click at [686, 413] on span "Aceptar" at bounding box center [663, 415] width 65 height 18
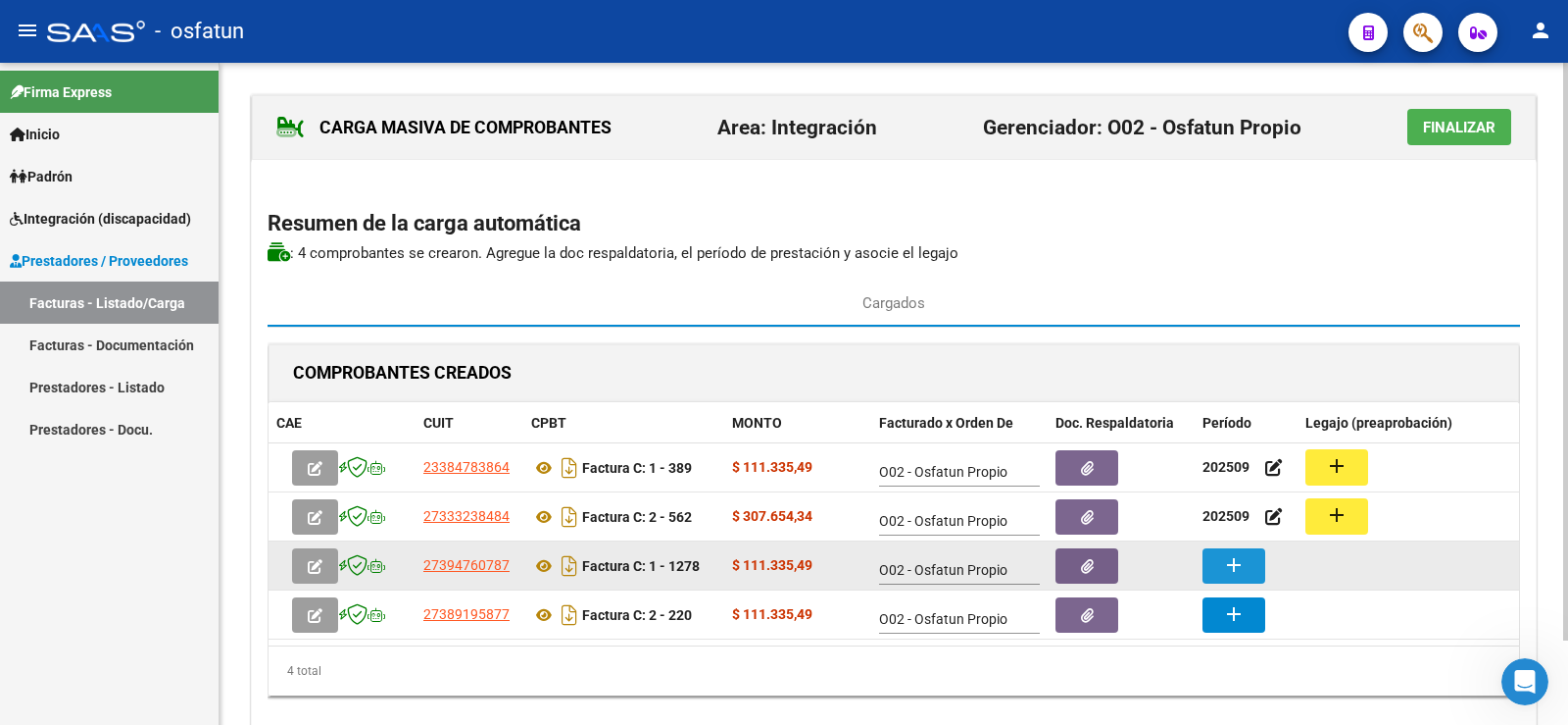
click at [1235, 563] on mat-icon "add" at bounding box center [1234, 565] width 24 height 24
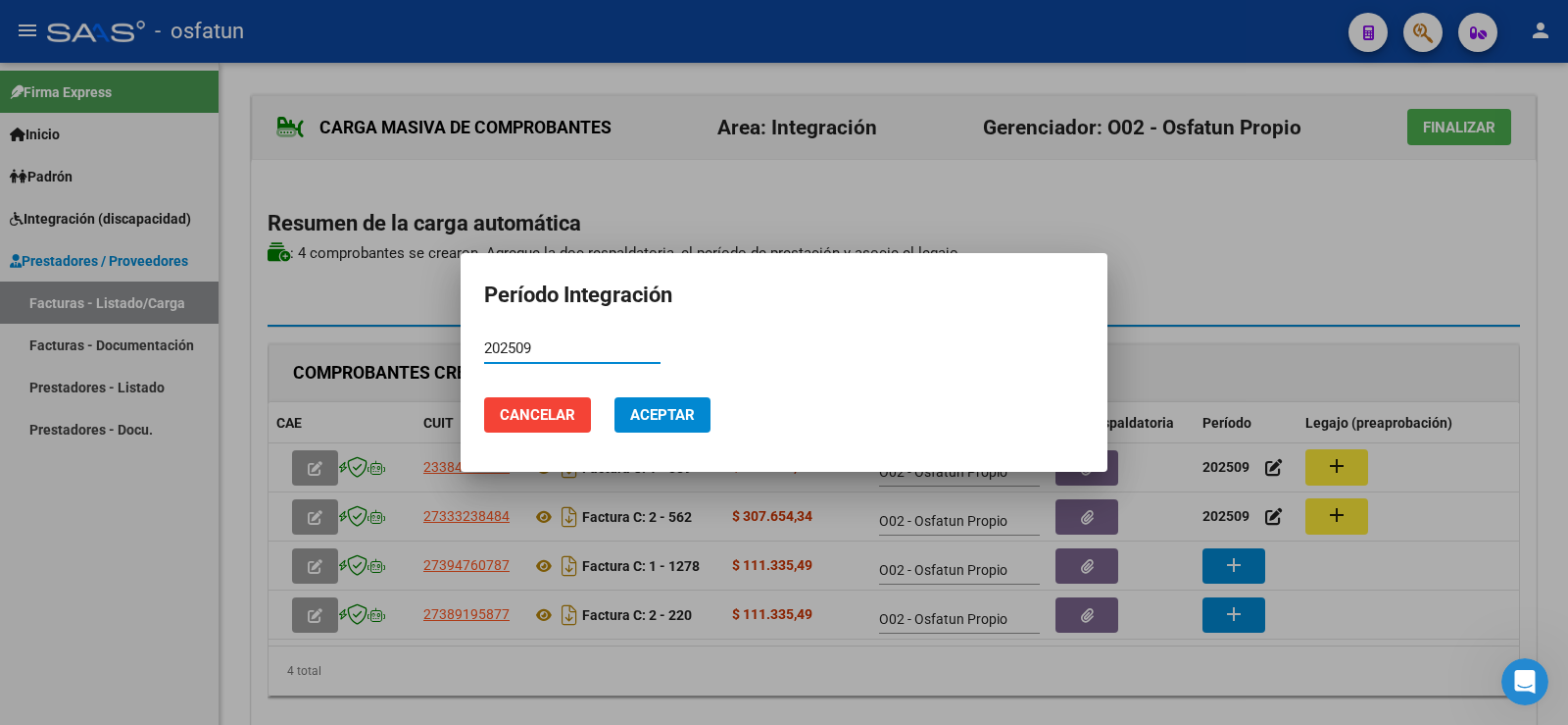
type input "202509"
click at [698, 426] on button "Aceptar" at bounding box center [663, 415] width 96 height 35
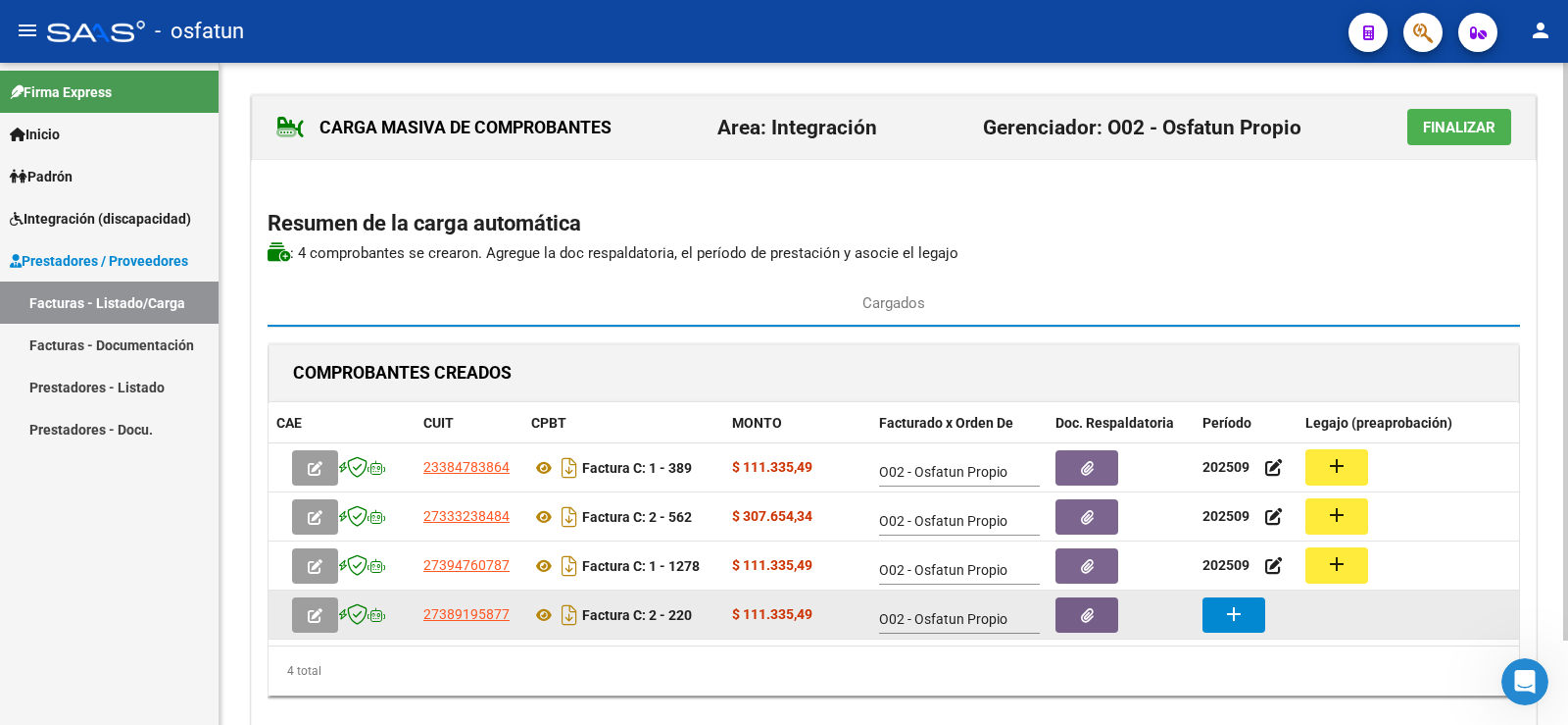
click at [1252, 614] on button "add" at bounding box center [1234, 615] width 63 height 35
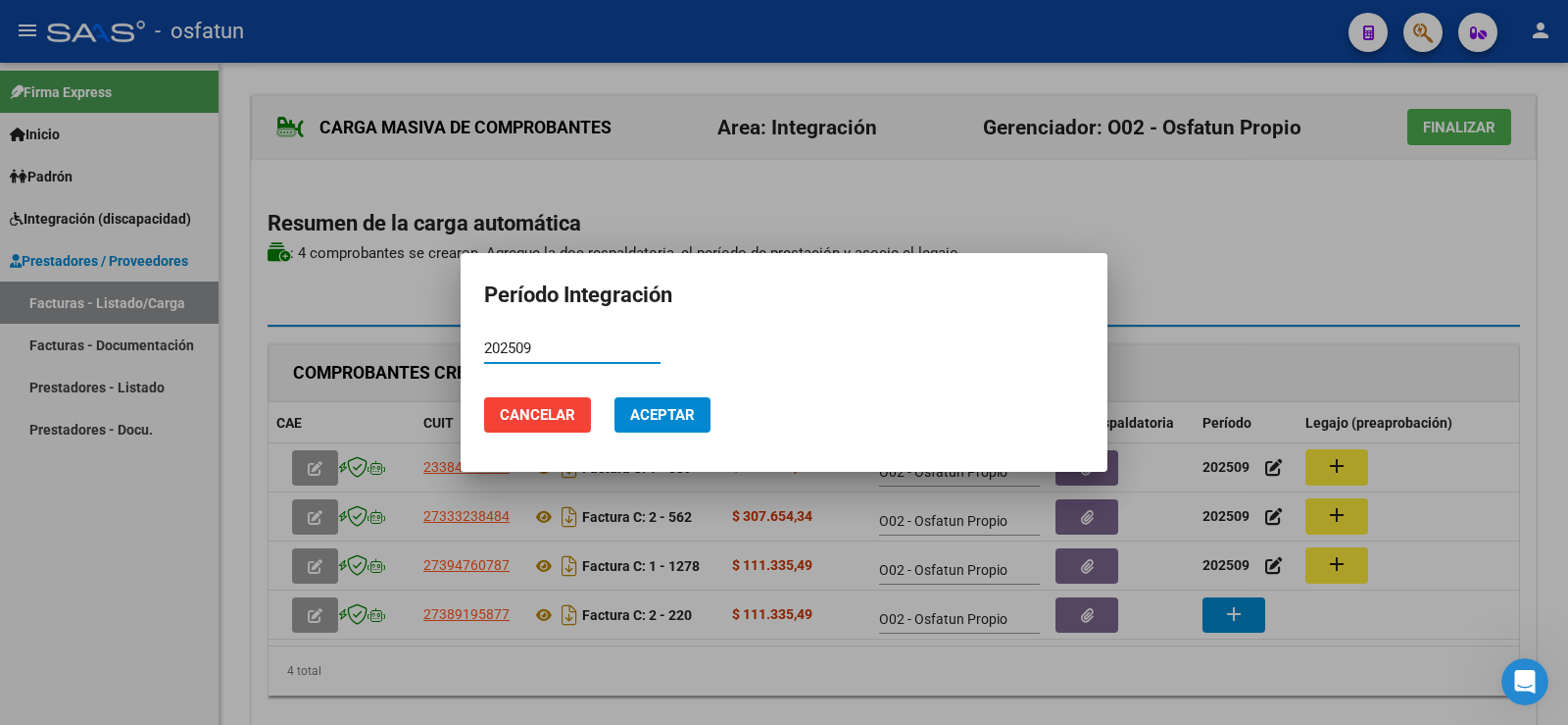
type input "202509"
click at [624, 418] on button "Aceptar" at bounding box center [663, 415] width 96 height 35
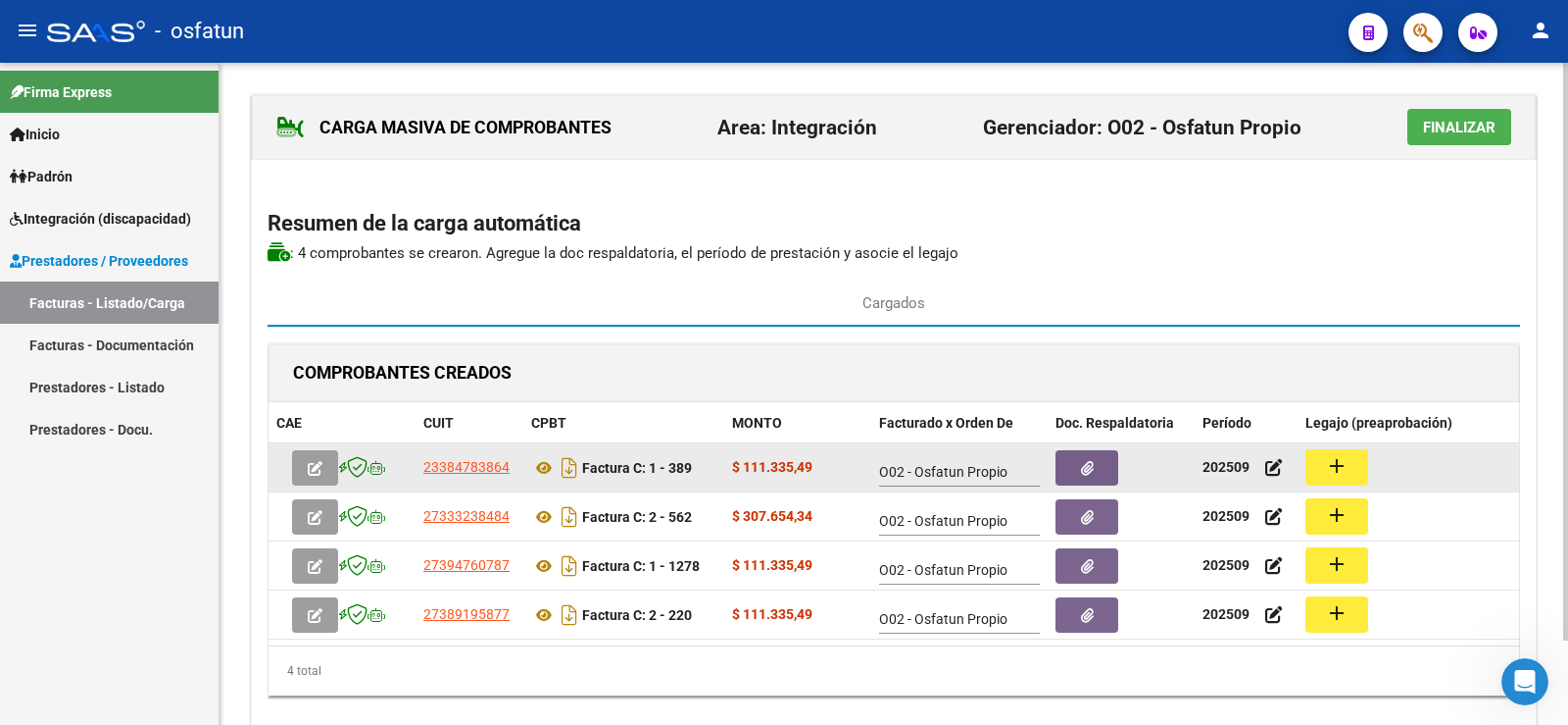
click at [1357, 462] on button "add" at bounding box center [1337, 467] width 63 height 36
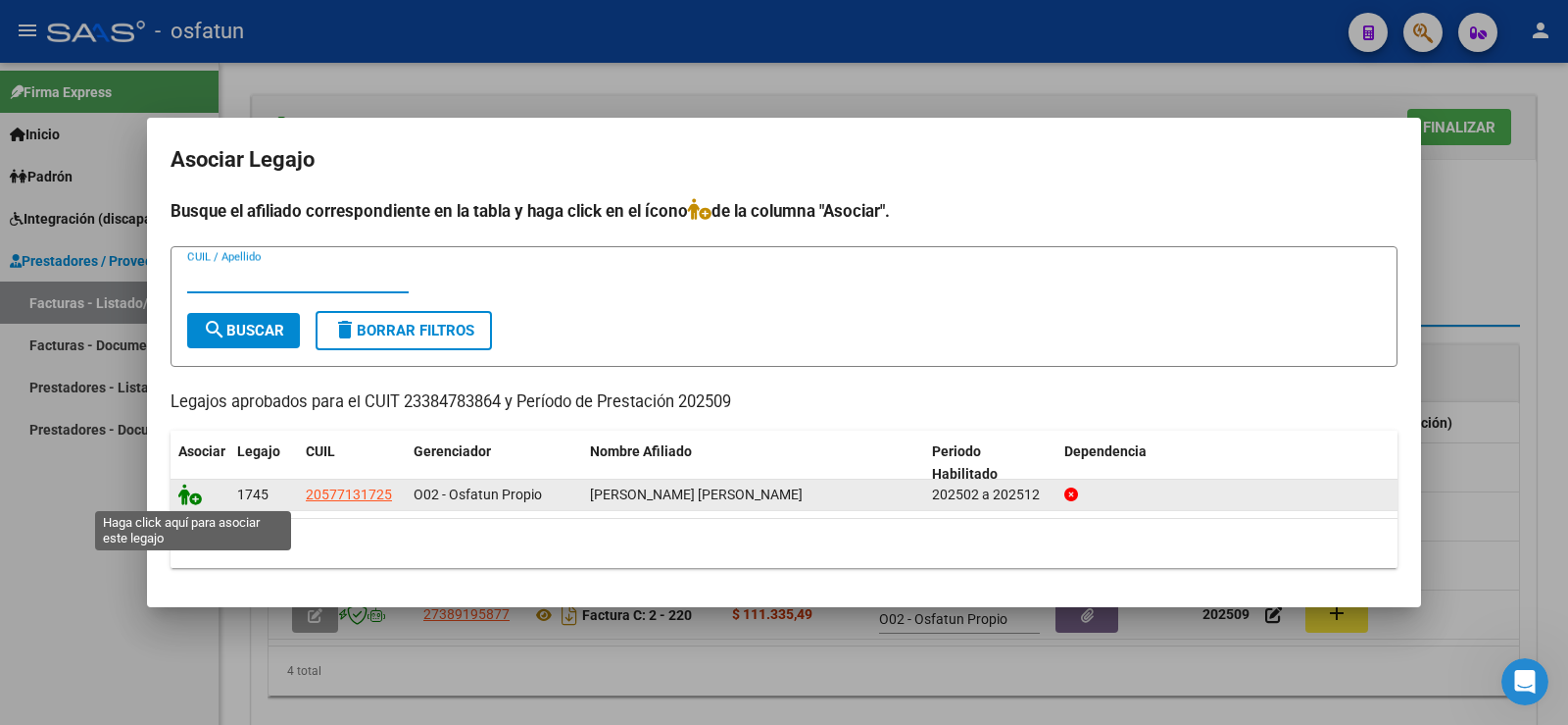
drag, startPoint x: 183, startPoint y: 499, endPoint x: 197, endPoint y: 496, distance: 14.3
click at [185, 498] on icon at bounding box center [190, 494] width 24 height 22
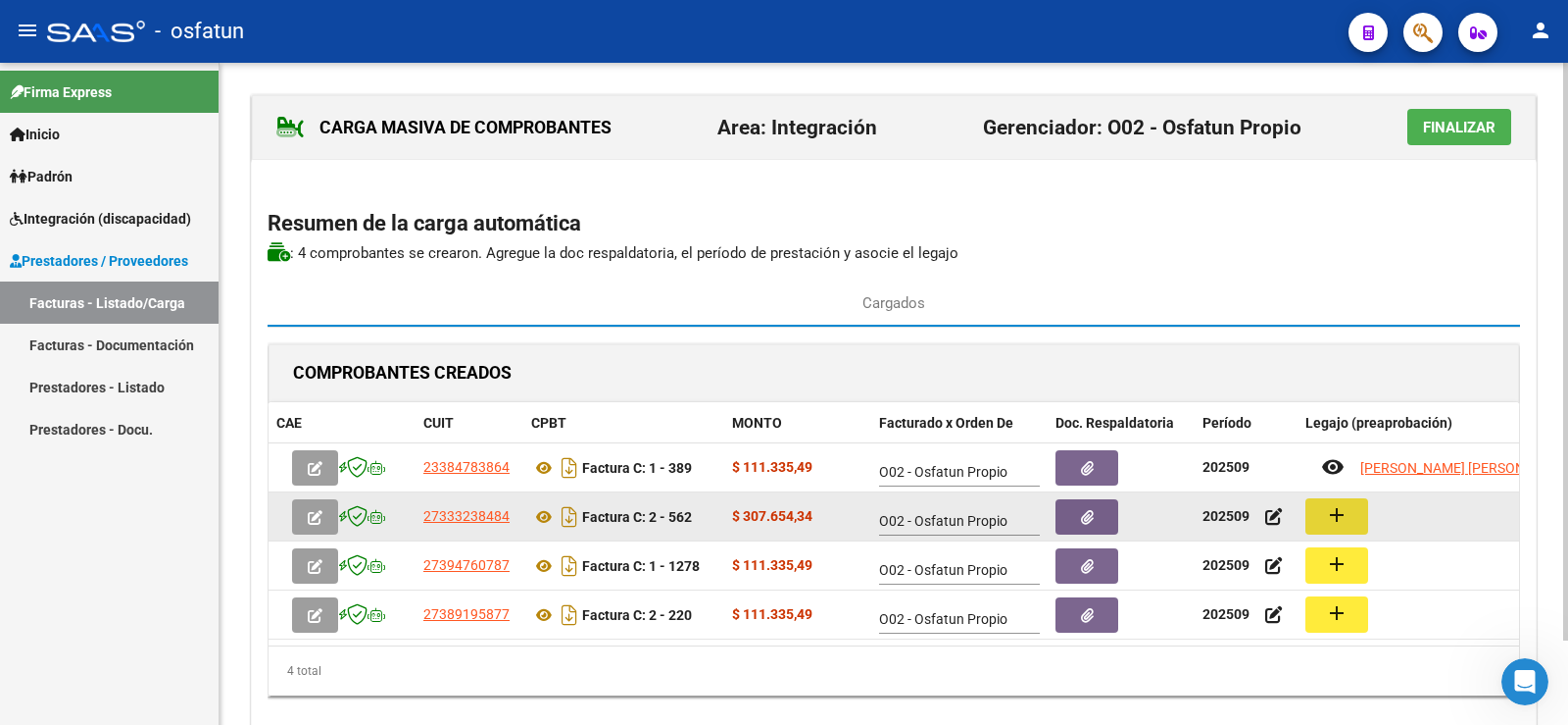
click at [1347, 515] on mat-icon "add" at bounding box center [1337, 514] width 24 height 24
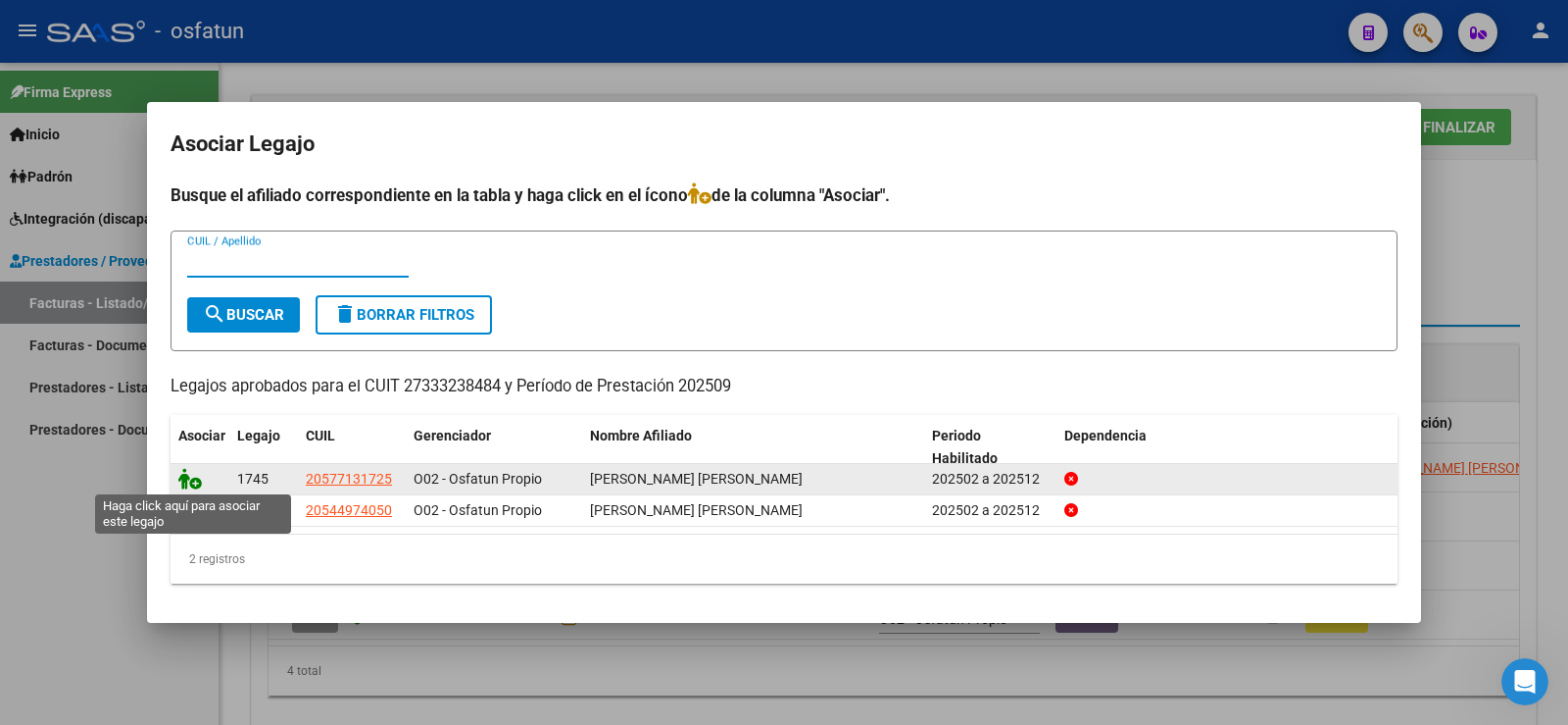
click at [195, 482] on icon at bounding box center [190, 479] width 24 height 22
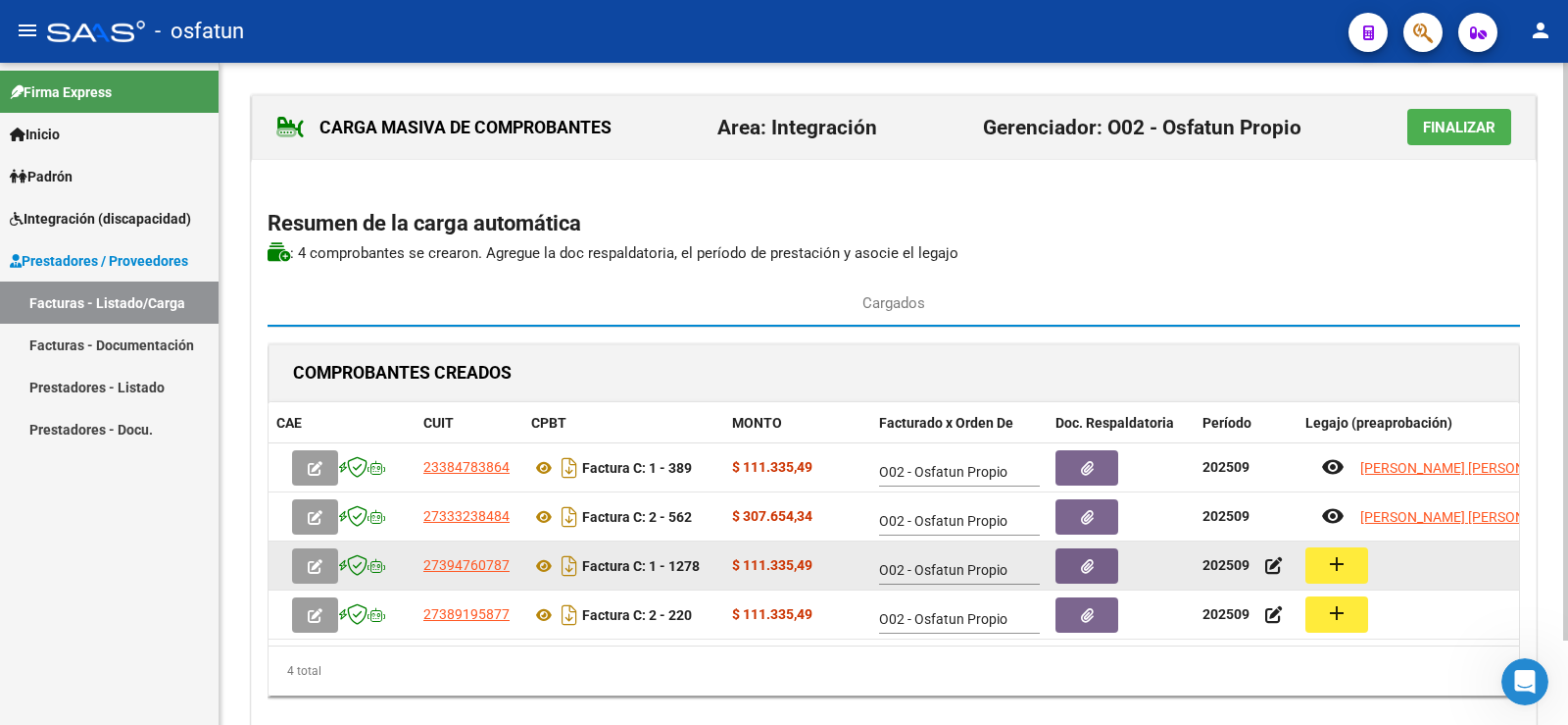
click at [1308, 563] on button "add" at bounding box center [1337, 565] width 63 height 36
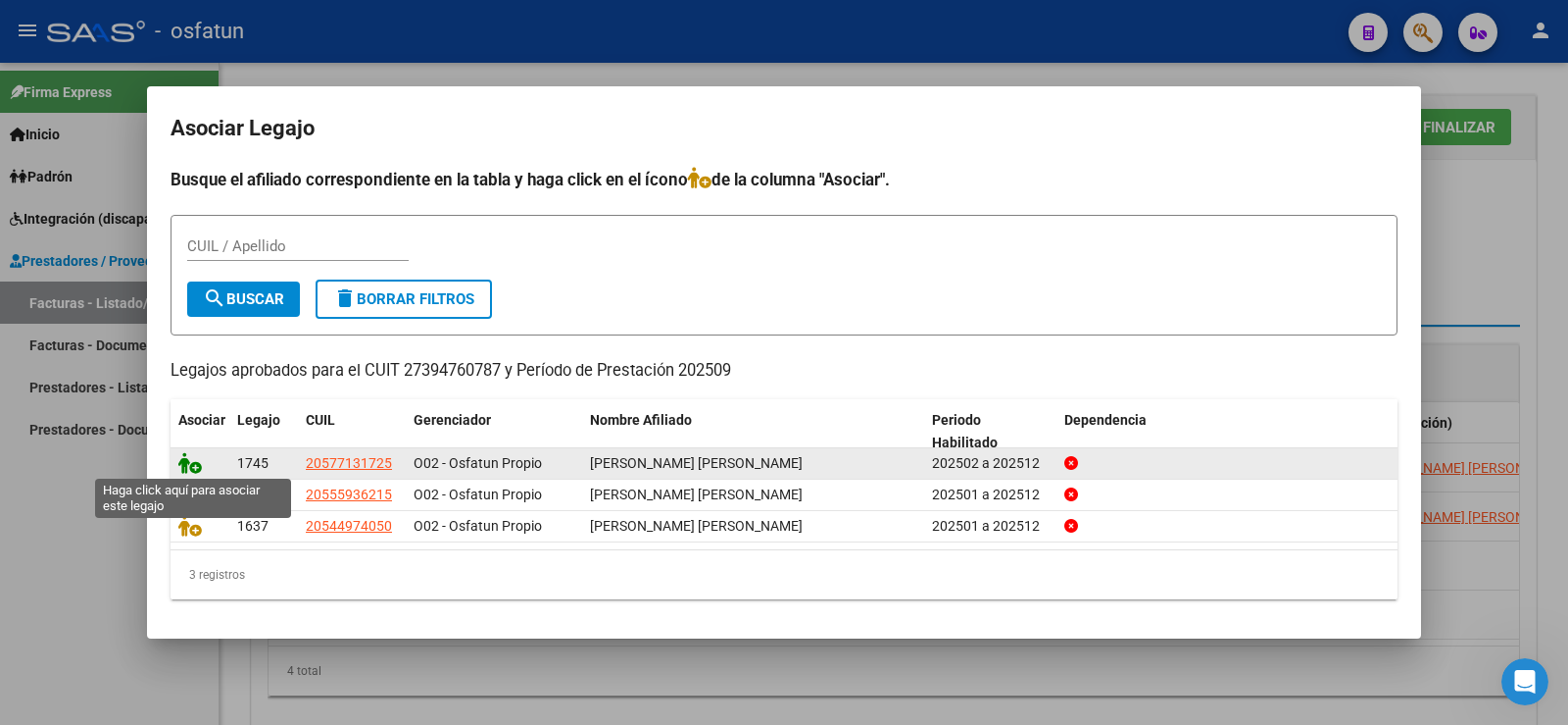
click at [185, 460] on icon at bounding box center [190, 463] width 24 height 22
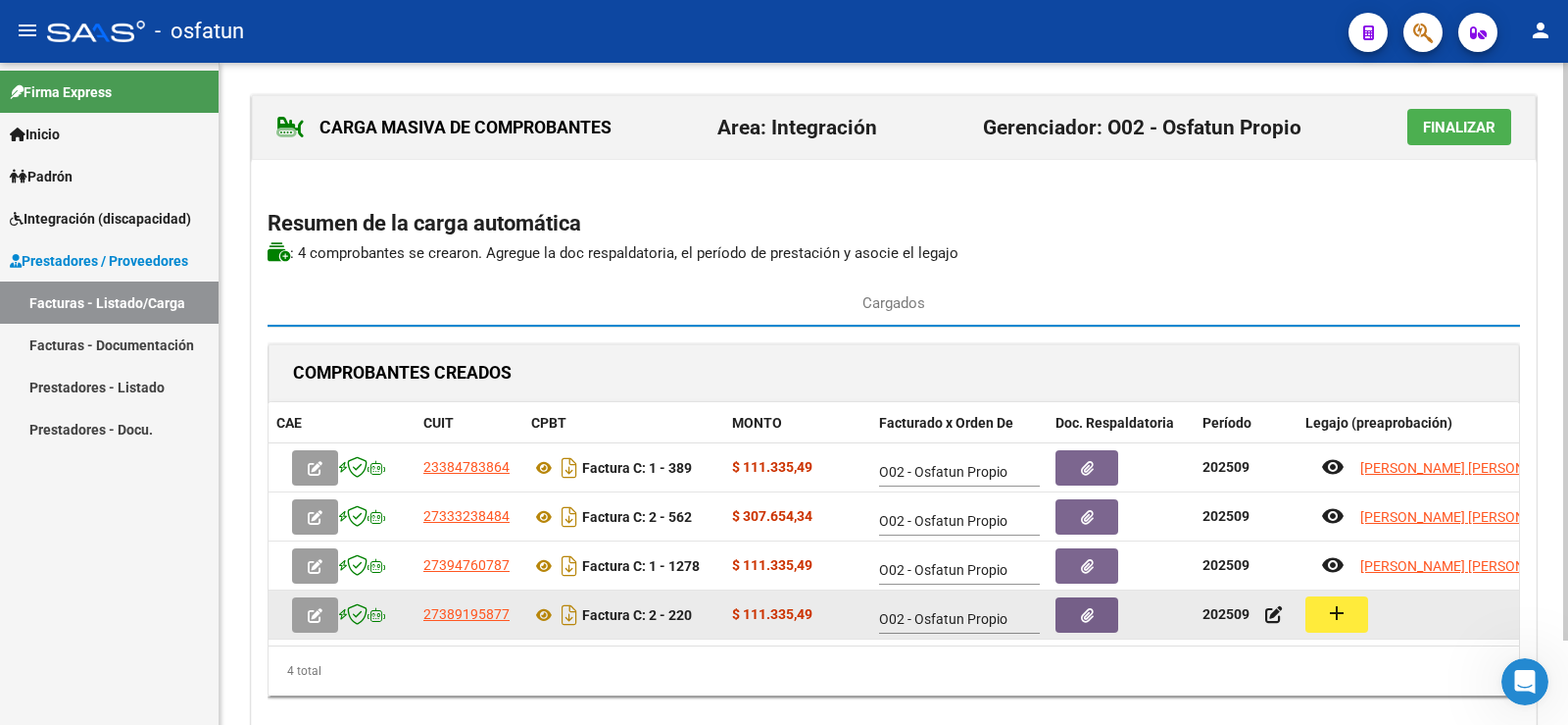
click at [1332, 601] on button "add" at bounding box center [1337, 614] width 63 height 36
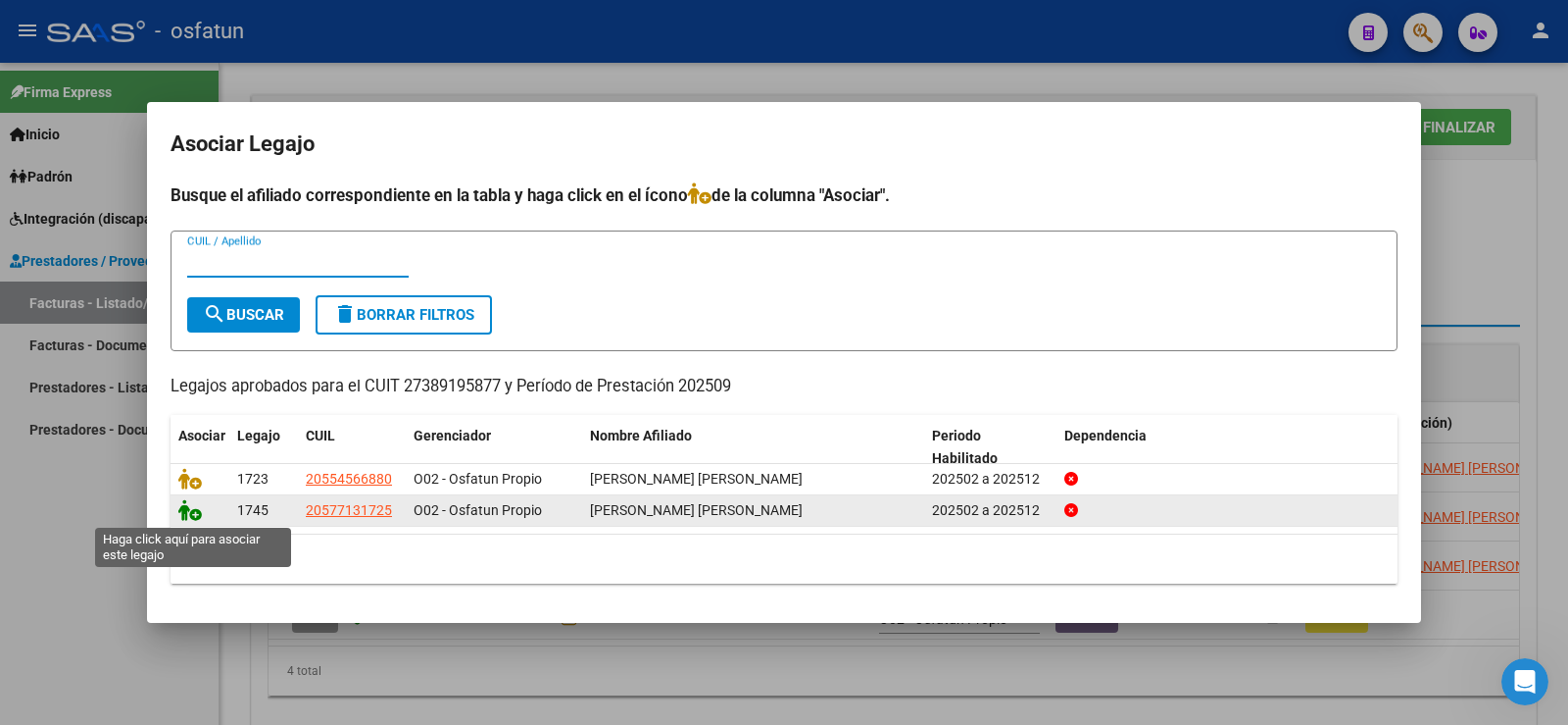
click at [195, 515] on icon at bounding box center [190, 510] width 24 height 22
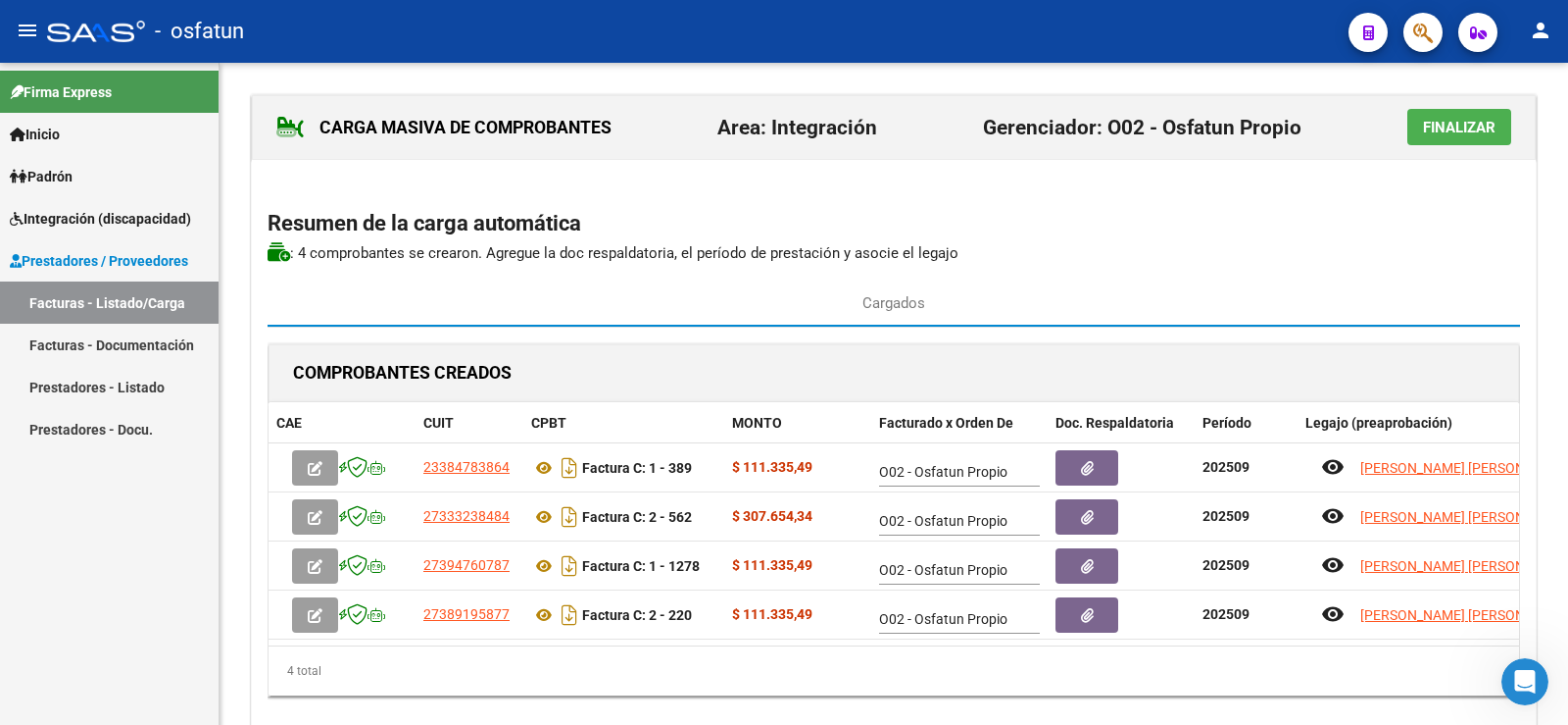
click at [1444, 122] on span "Finalizar" at bounding box center [1460, 128] width 73 height 18
